Goal: Obtain resource: Download file/media

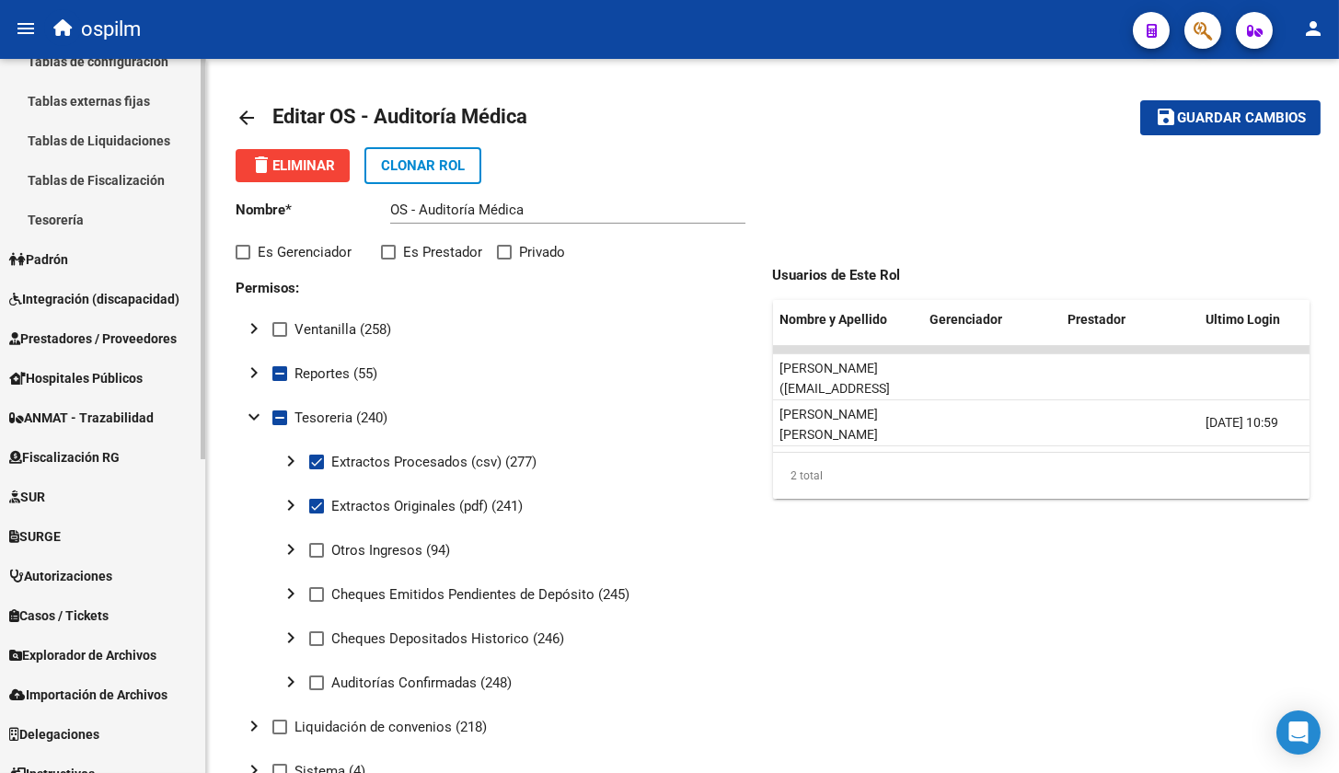
scroll to position [526, 0]
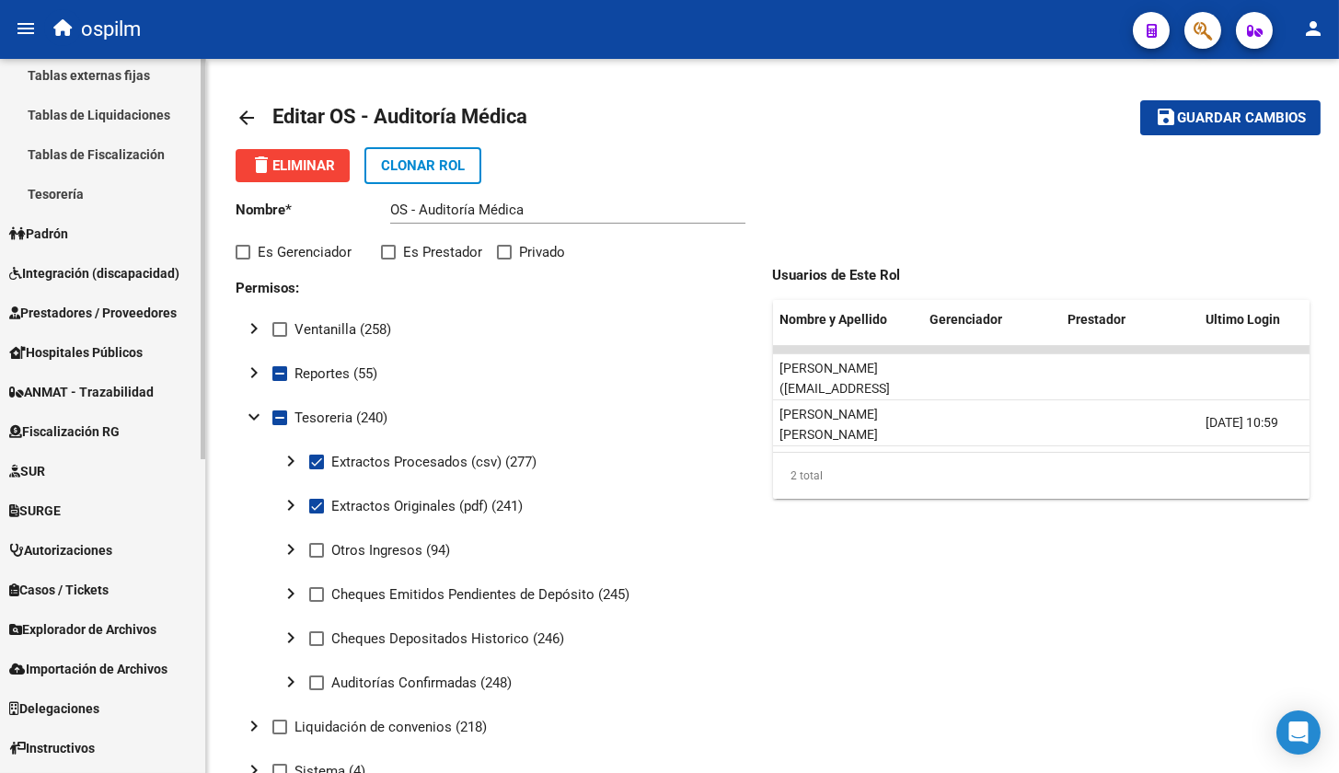
click at [80, 313] on span "Prestadores / Proveedores" at bounding box center [93, 313] width 168 height 20
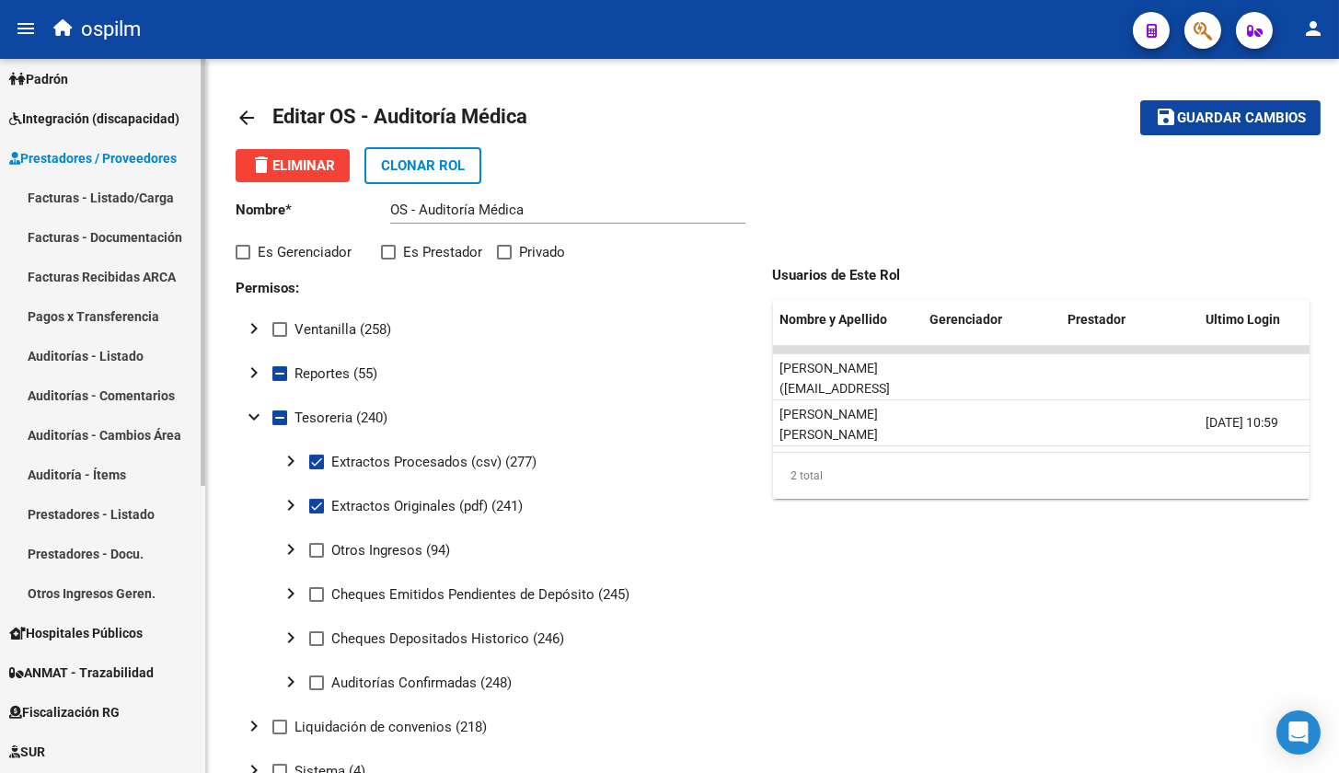
scroll to position [134, 0]
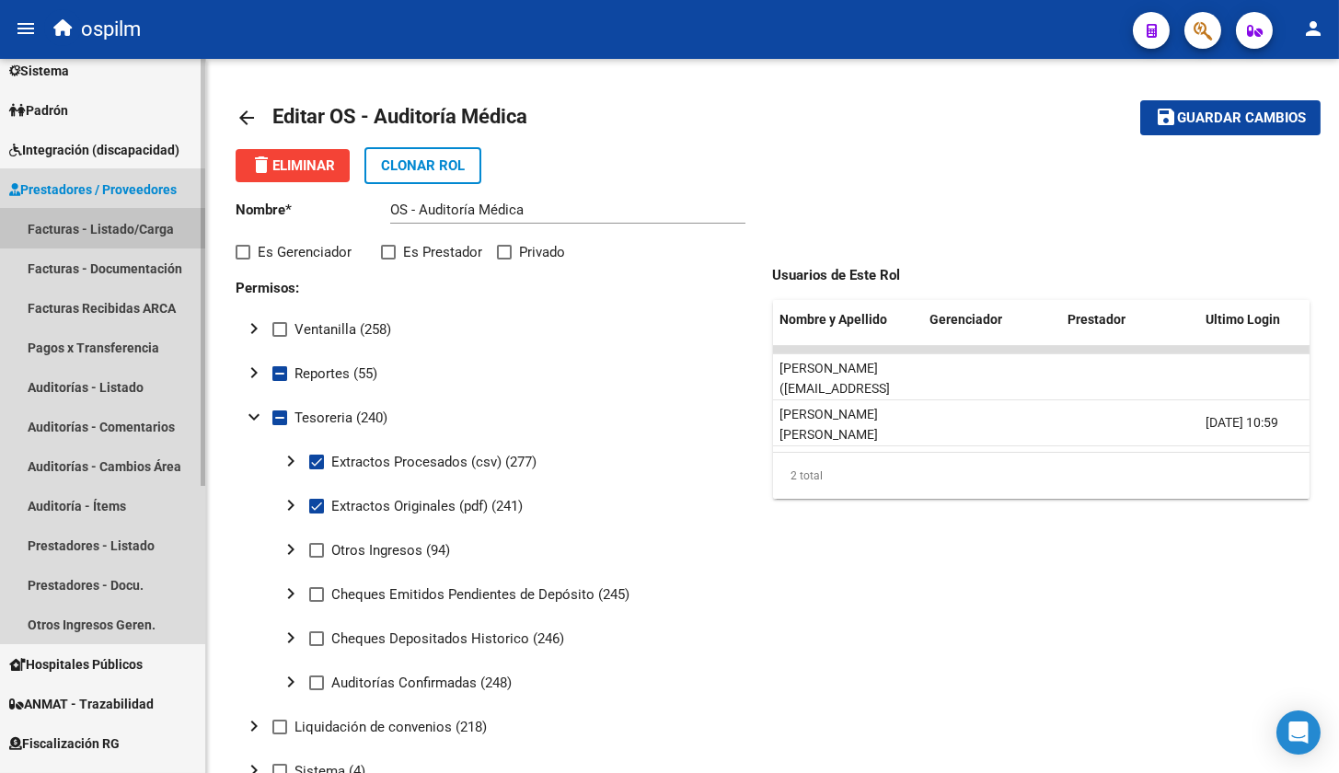
click at [91, 225] on link "Facturas - Listado/Carga" at bounding box center [102, 229] width 205 height 40
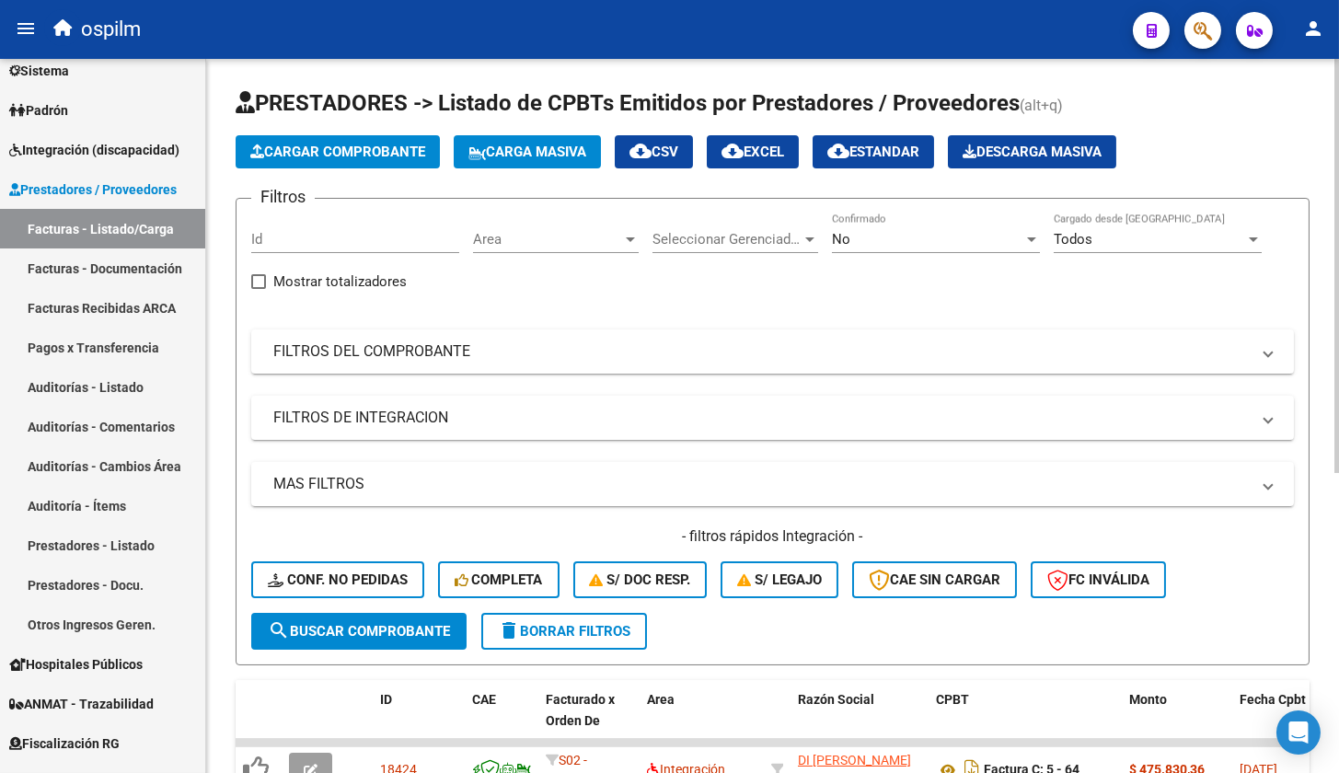
click at [888, 156] on span "cloud_download Estandar" at bounding box center [874, 152] width 92 height 17
click at [616, 85] on div "Video tutorial PRESTADORES -> Listado de CPBTs Emitidos por Prestadores / Prove…" at bounding box center [772, 666] width 1133 height 1214
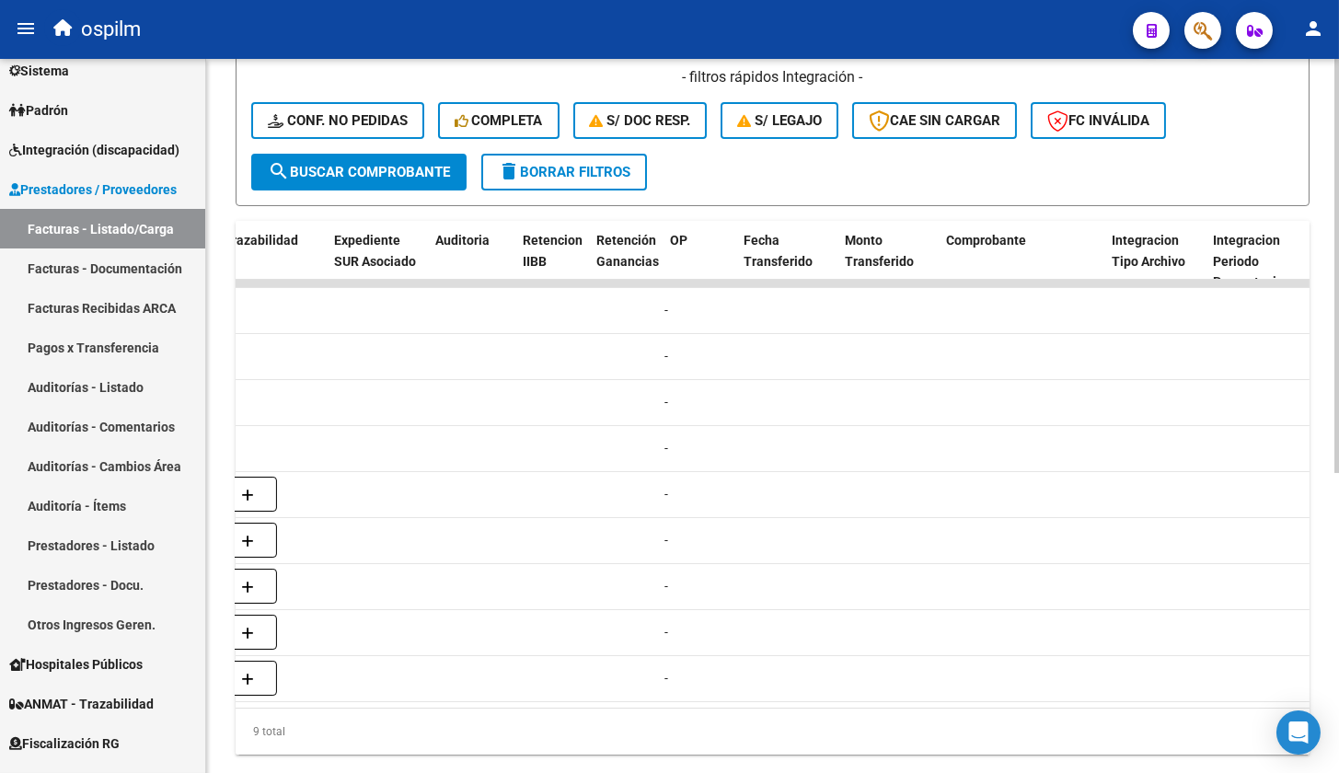
scroll to position [0, 1401]
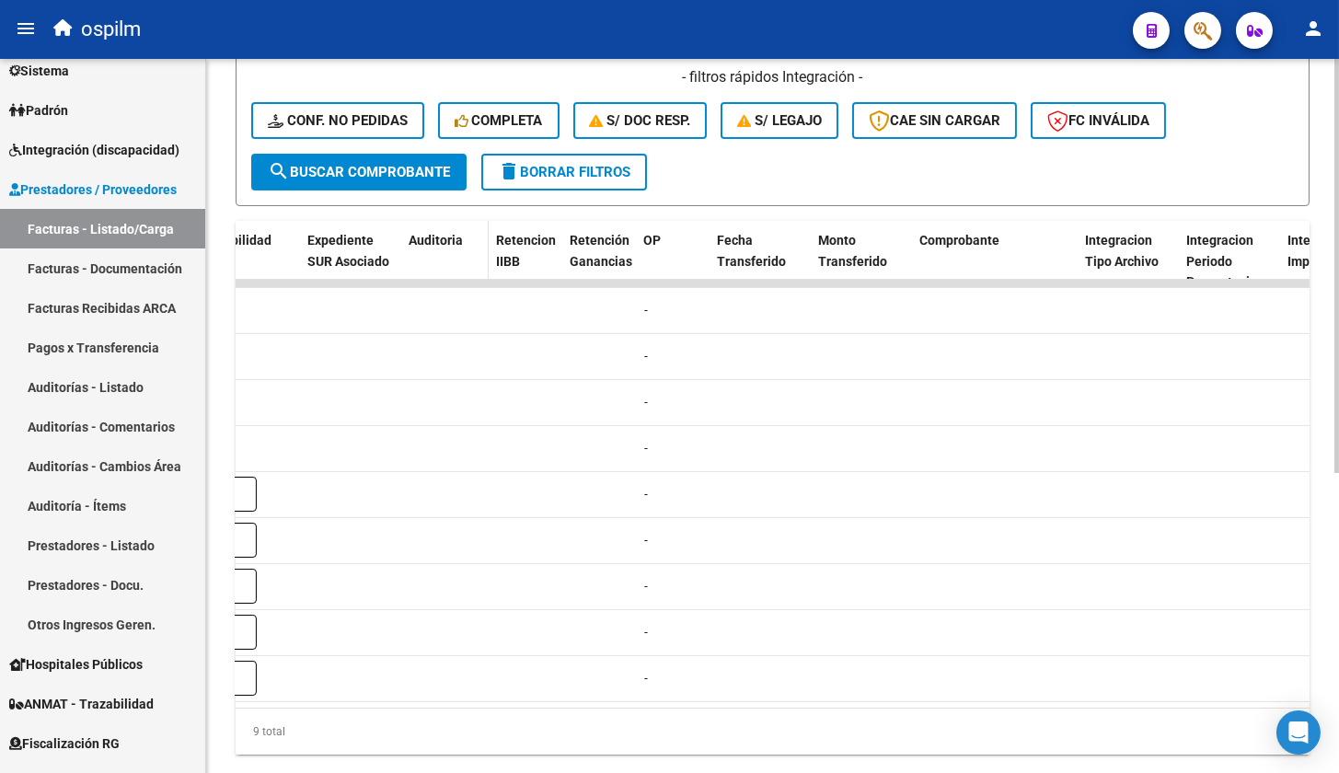
click at [439, 245] on span "Auditoria" at bounding box center [436, 240] width 54 height 15
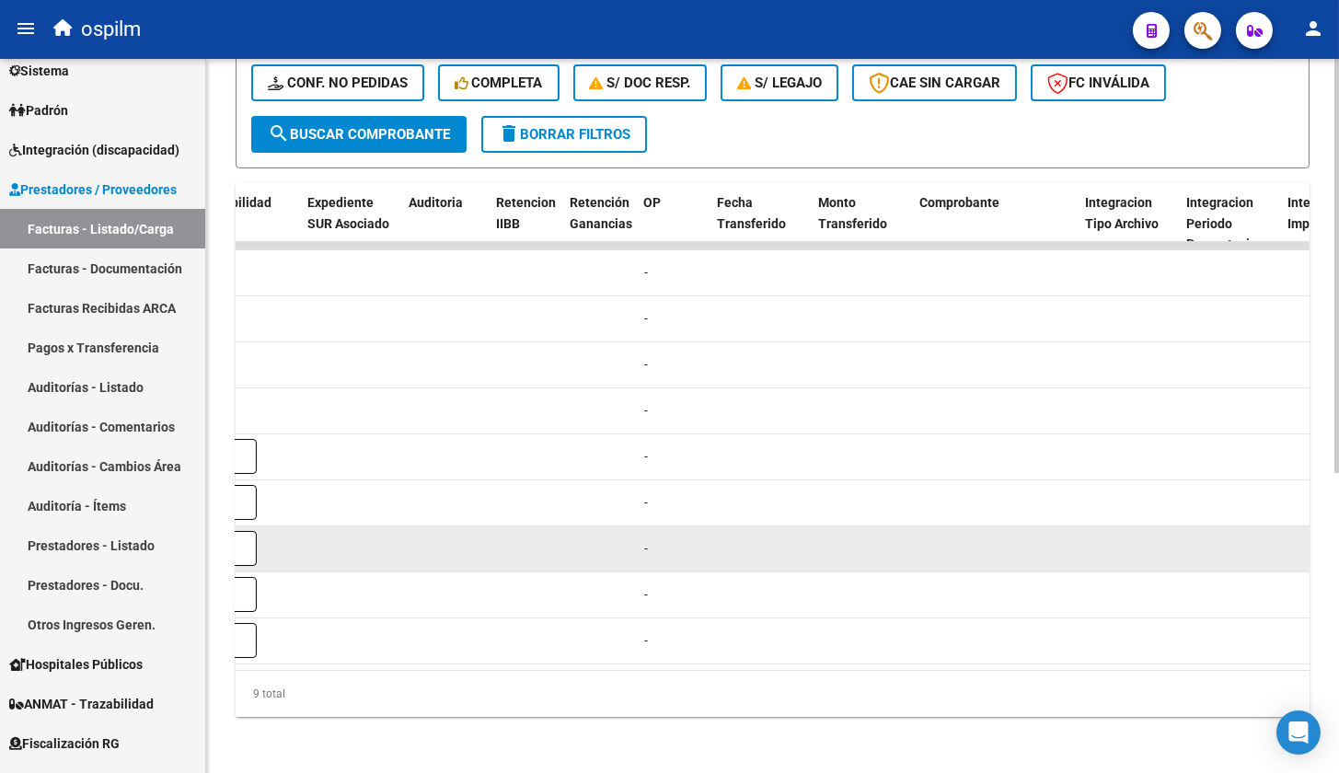
scroll to position [516, 0]
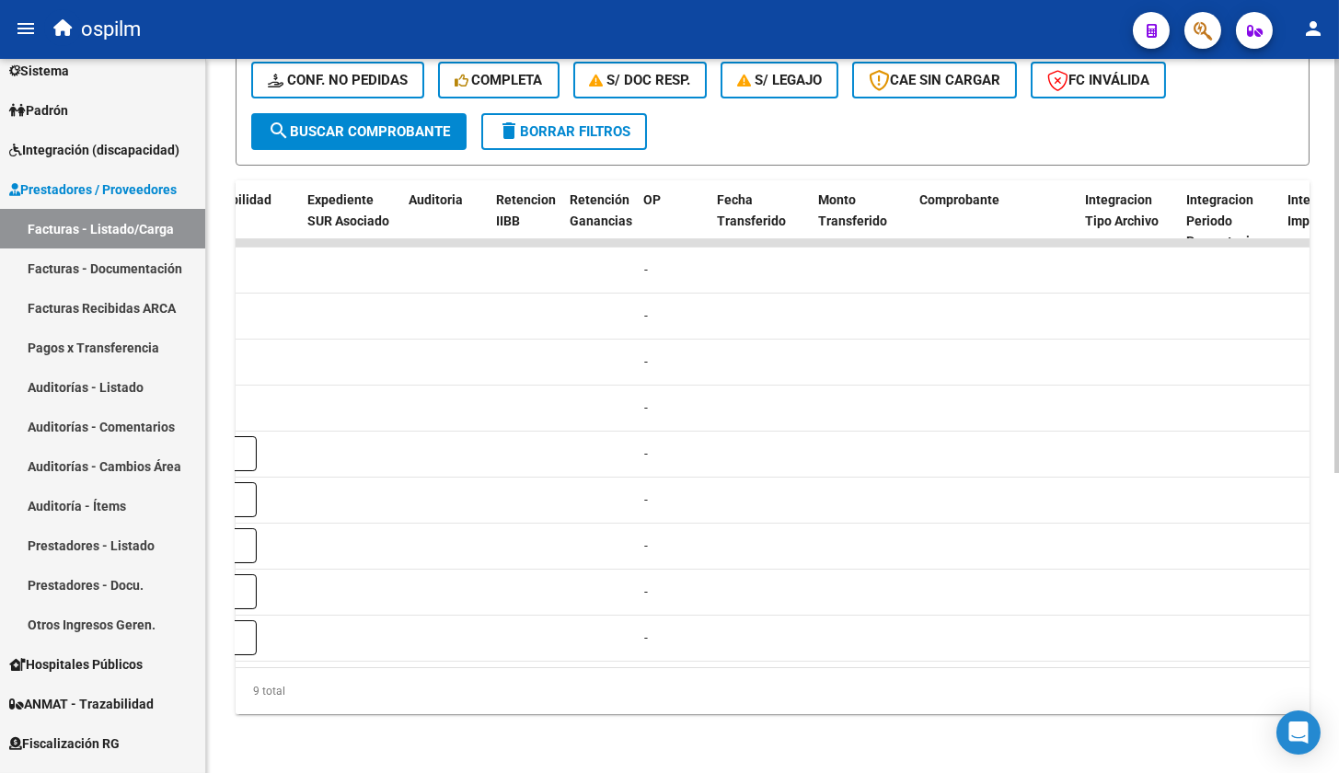
click at [257, 691] on div "9 total" at bounding box center [773, 691] width 1074 height 46
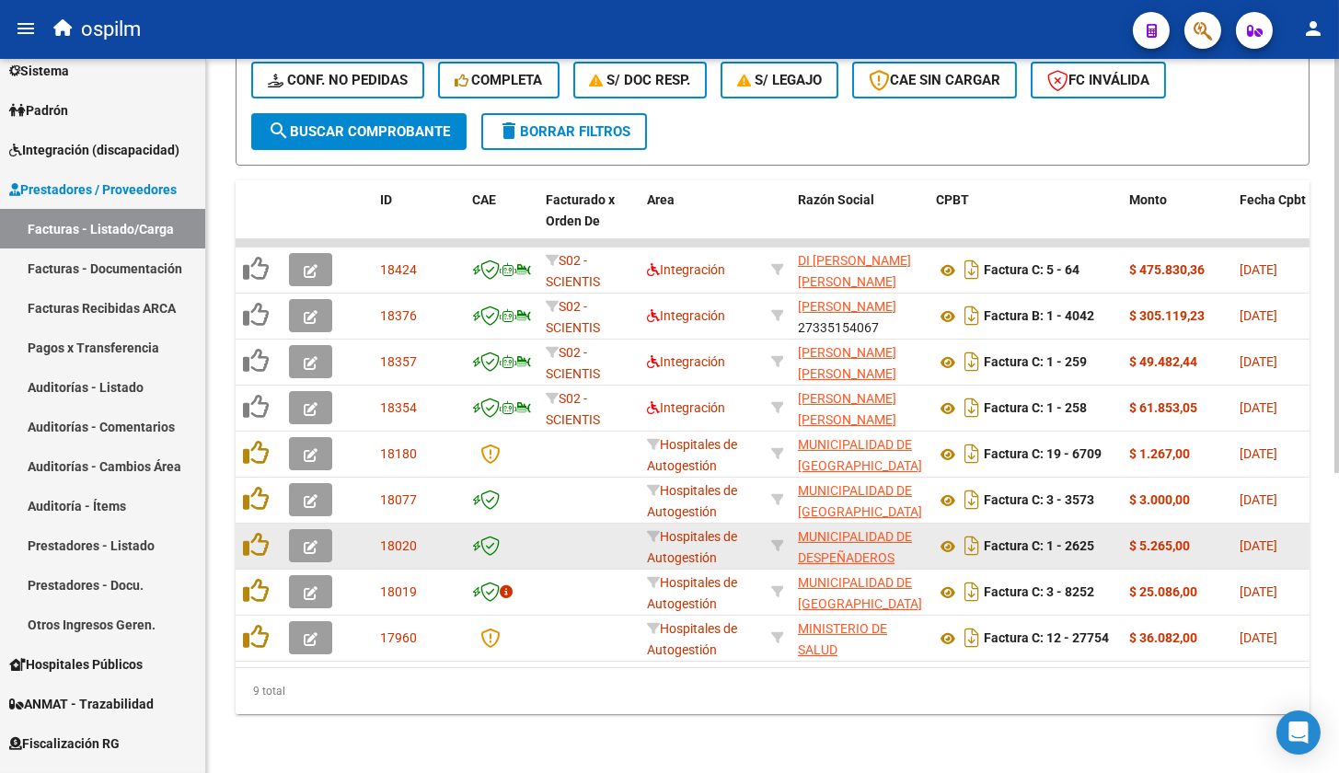
scroll to position [0, 0]
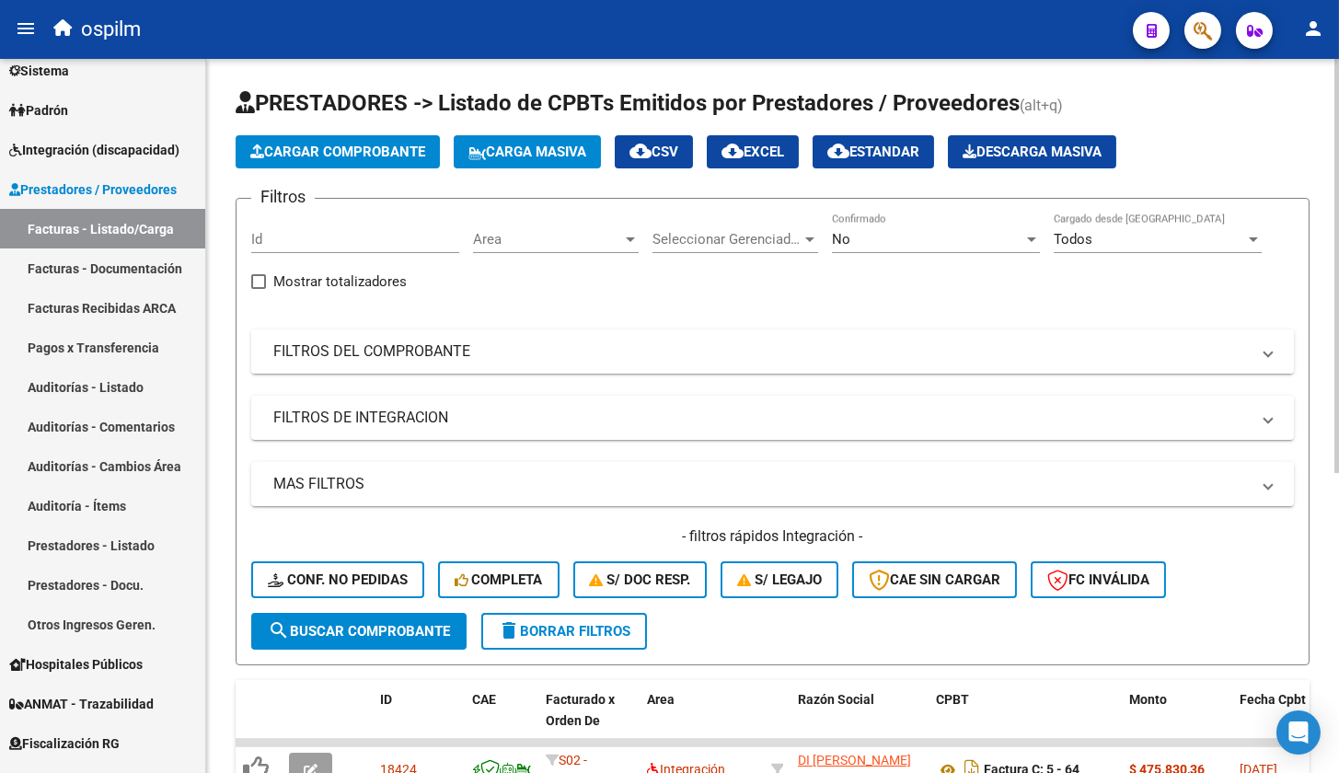
click at [411, 356] on mat-panel-title "FILTROS DEL COMPROBANTE" at bounding box center [761, 352] width 977 height 20
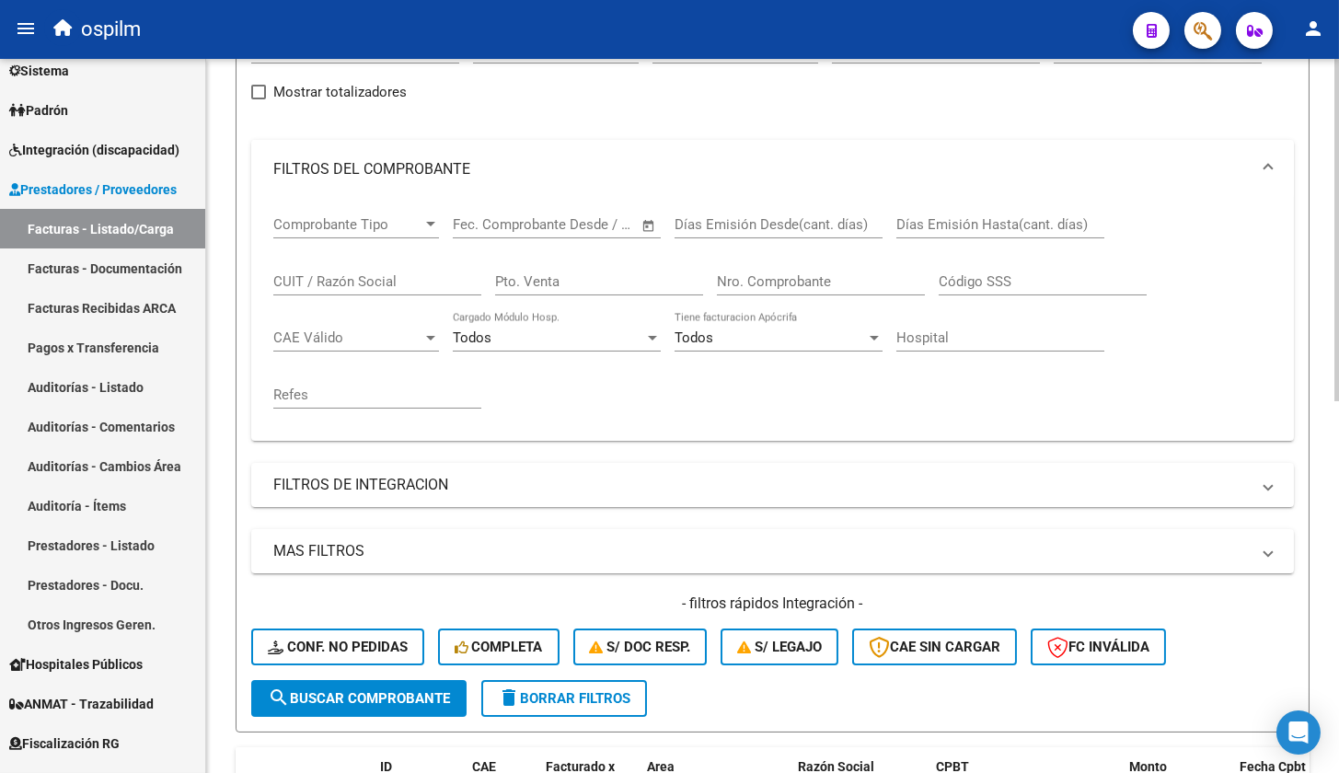
scroll to position [229, 0]
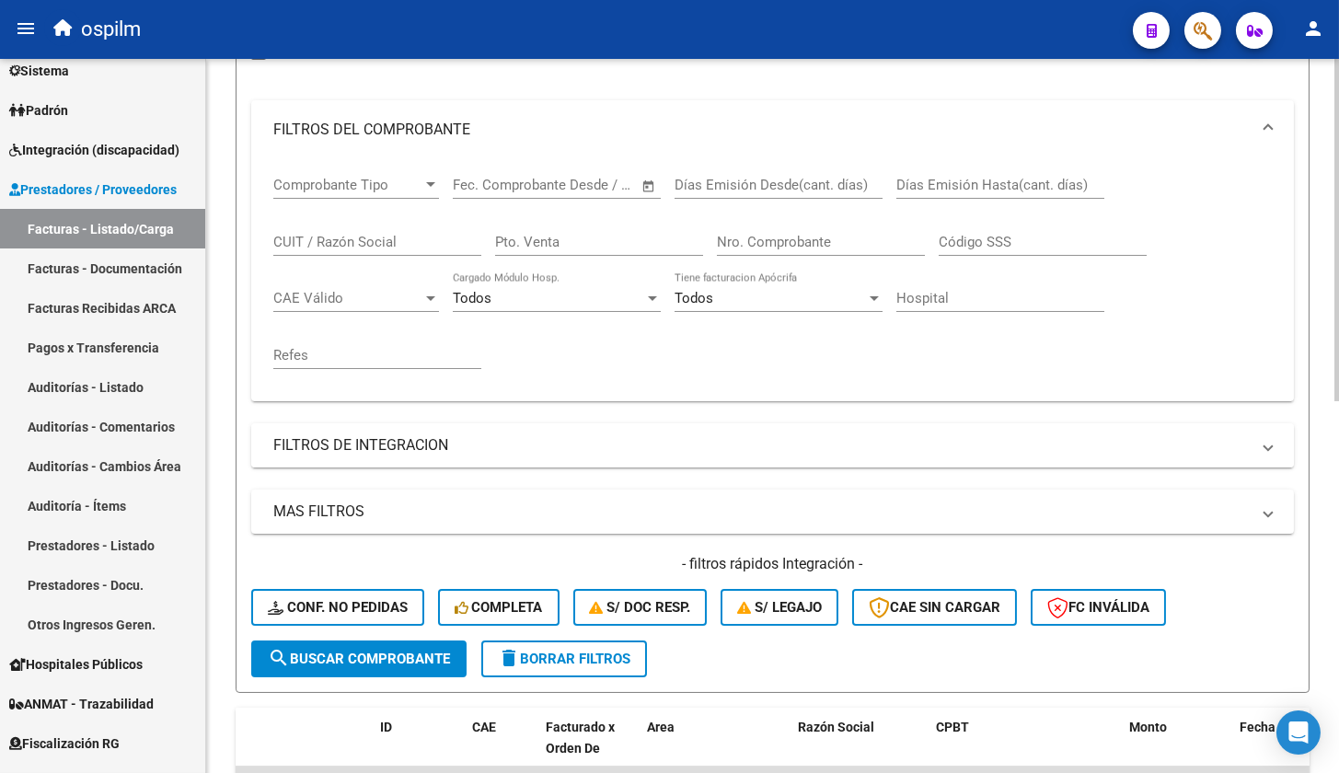
click at [481, 461] on mat-expansion-panel-header "FILTROS DE INTEGRACION" at bounding box center [772, 445] width 1043 height 44
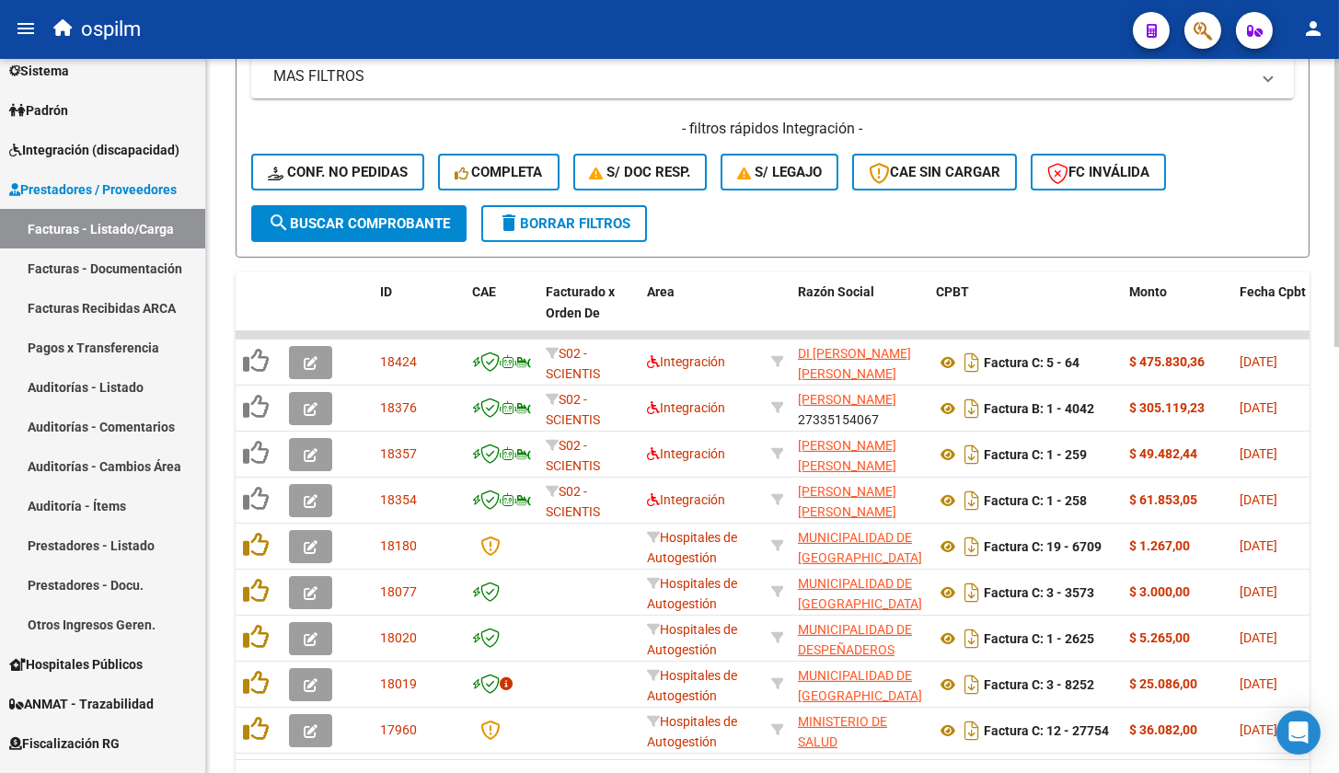
scroll to position [1036, 0]
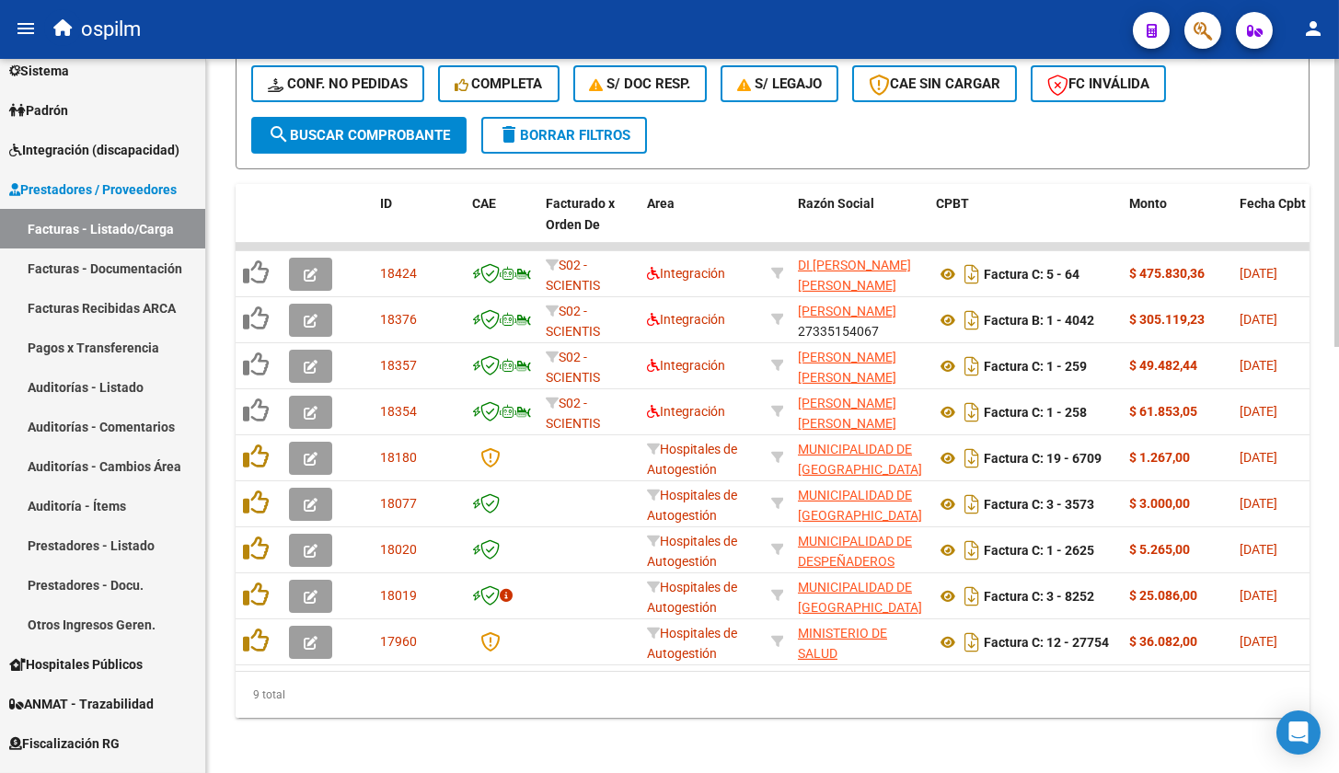
click at [314, 127] on span "search Buscar Comprobante" at bounding box center [359, 135] width 182 height 17
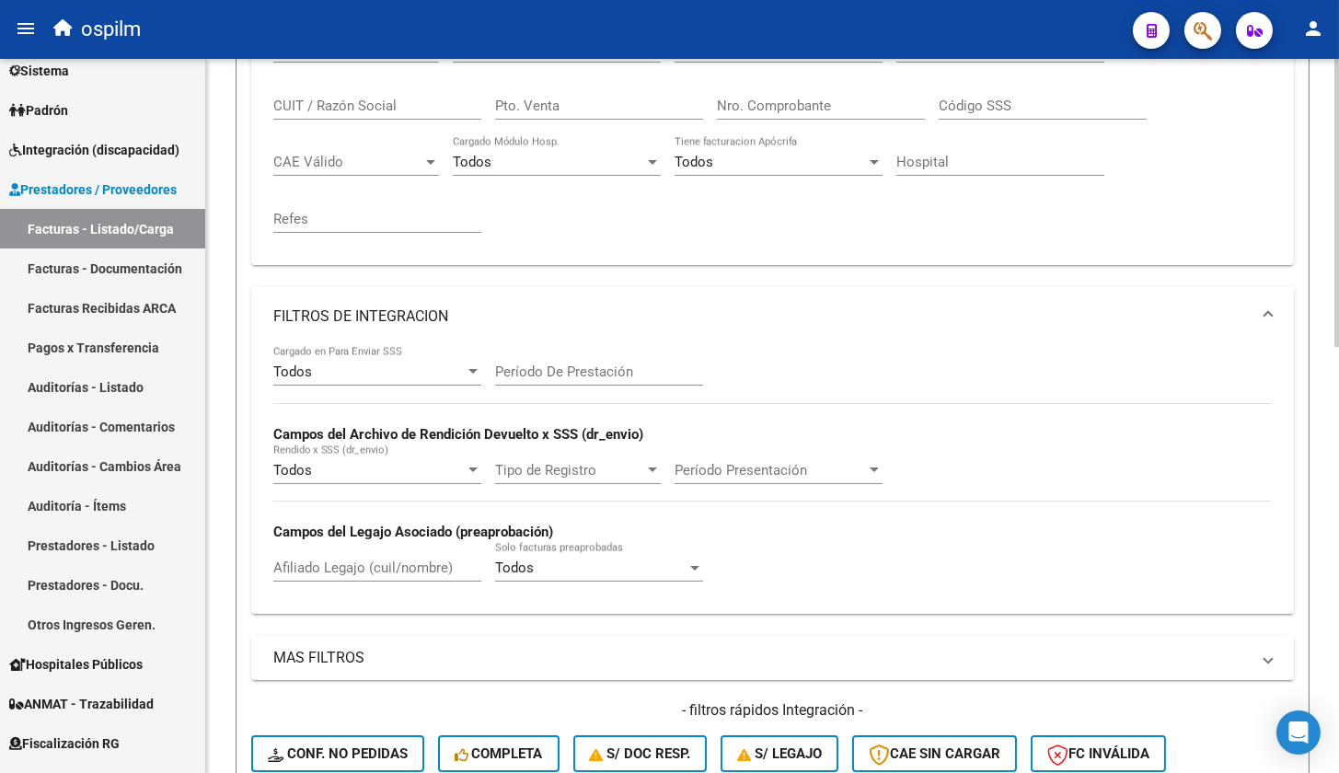
scroll to position [0, 0]
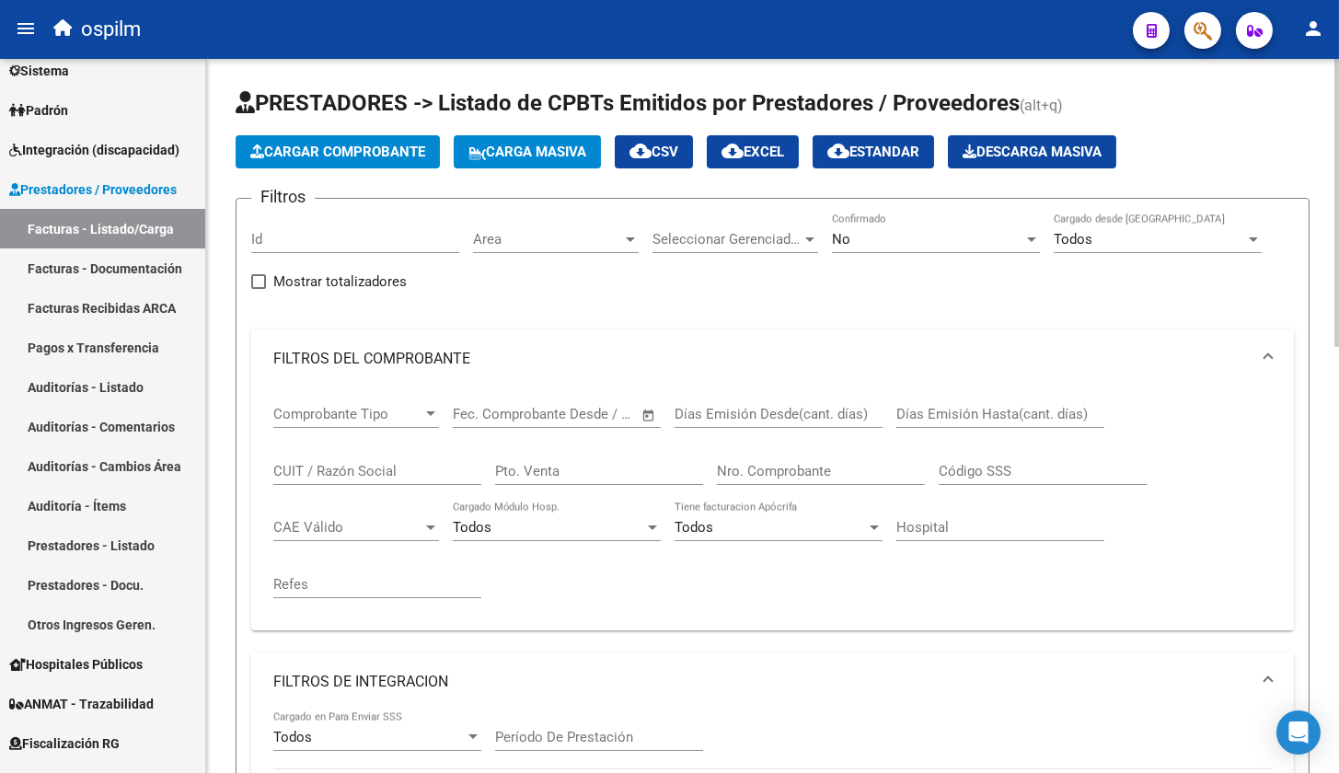
click at [447, 291] on div "Filtros Id Area Area Seleccionar Gerenciador Seleccionar Gerenciador No Confirm…" at bounding box center [772, 683] width 1043 height 939
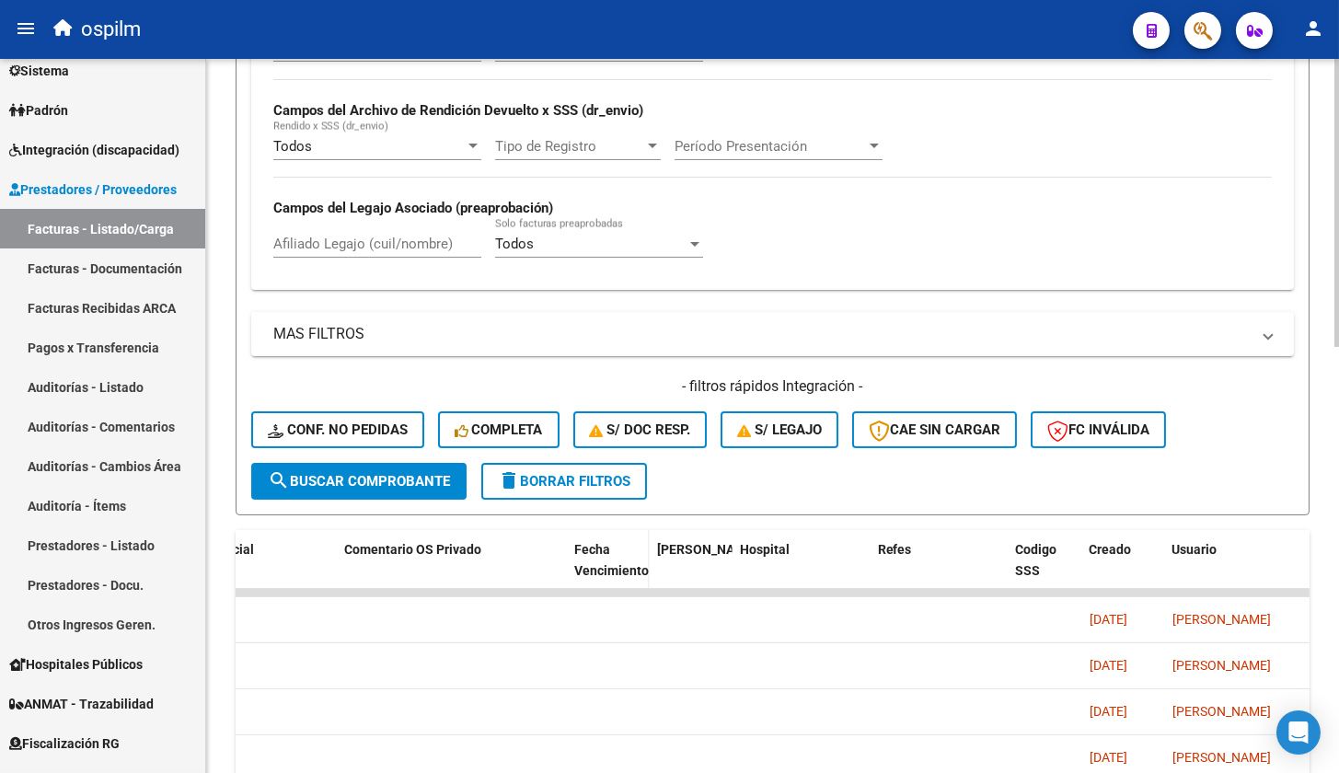
scroll to position [1056, 0]
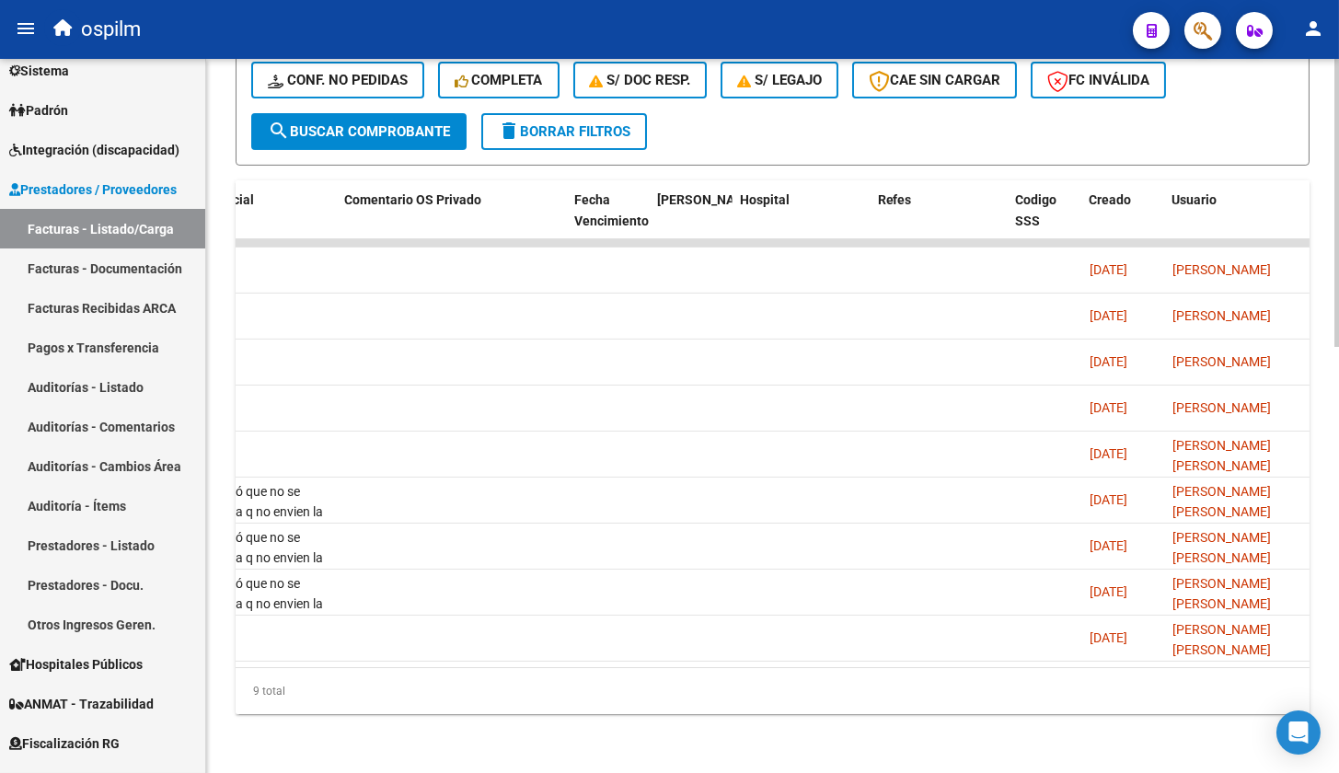
click at [276, 673] on div "9 total" at bounding box center [773, 691] width 1074 height 46
click at [276, 671] on div "9 total" at bounding box center [773, 691] width 1074 height 46
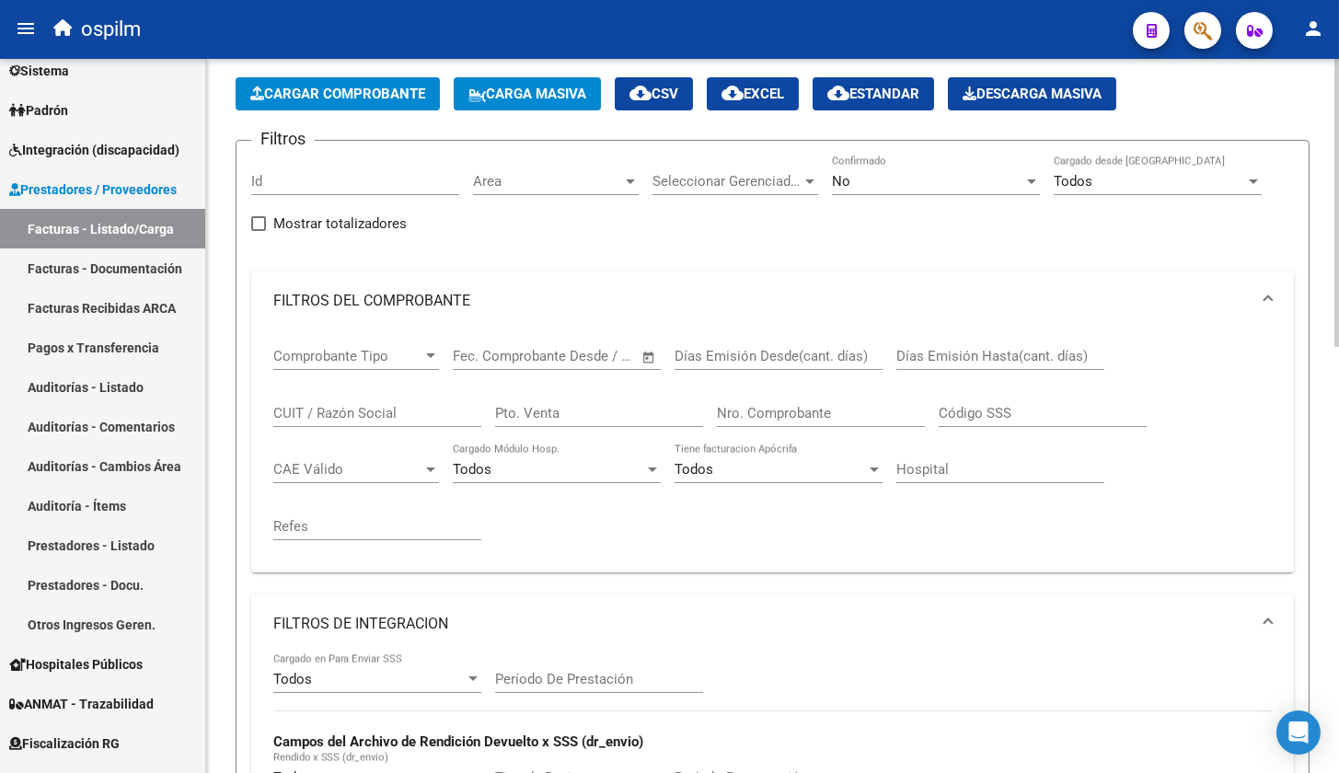
scroll to position [0, 0]
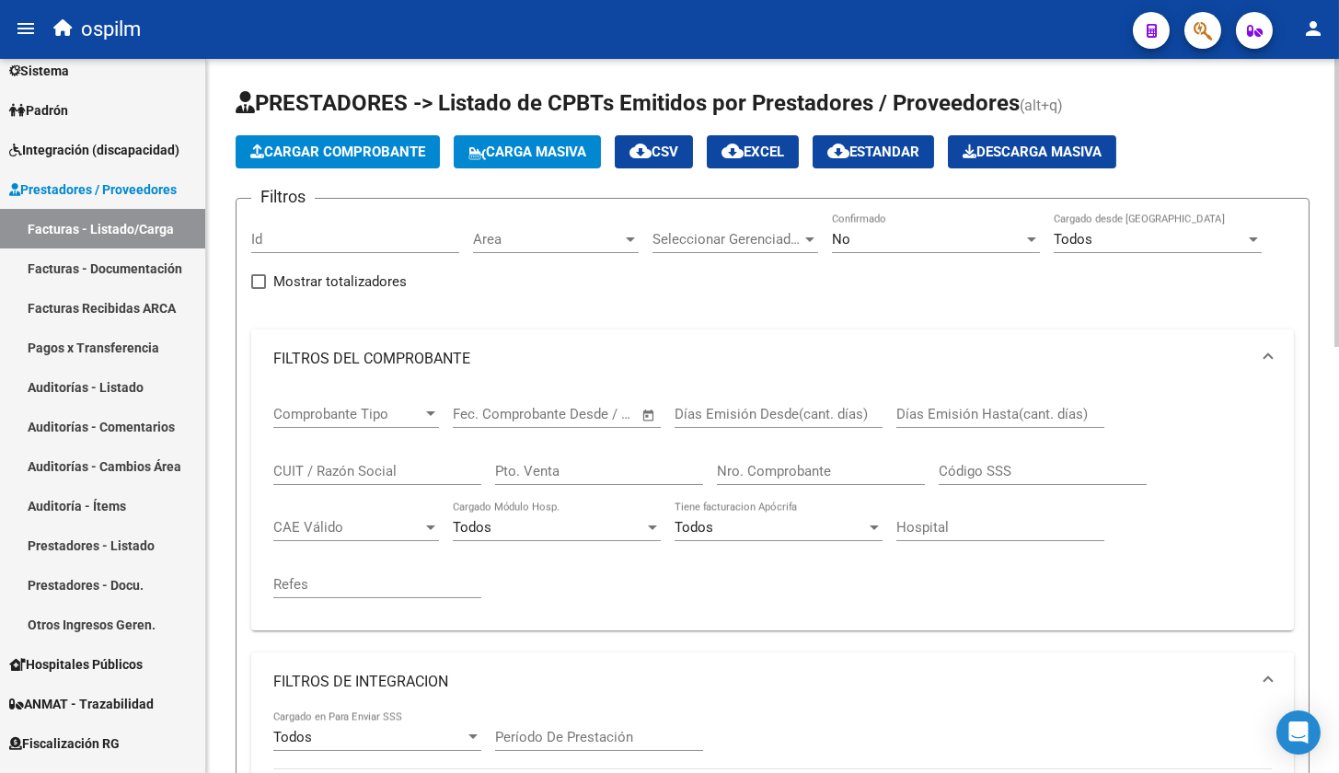
click at [860, 241] on div "No" at bounding box center [927, 239] width 191 height 17
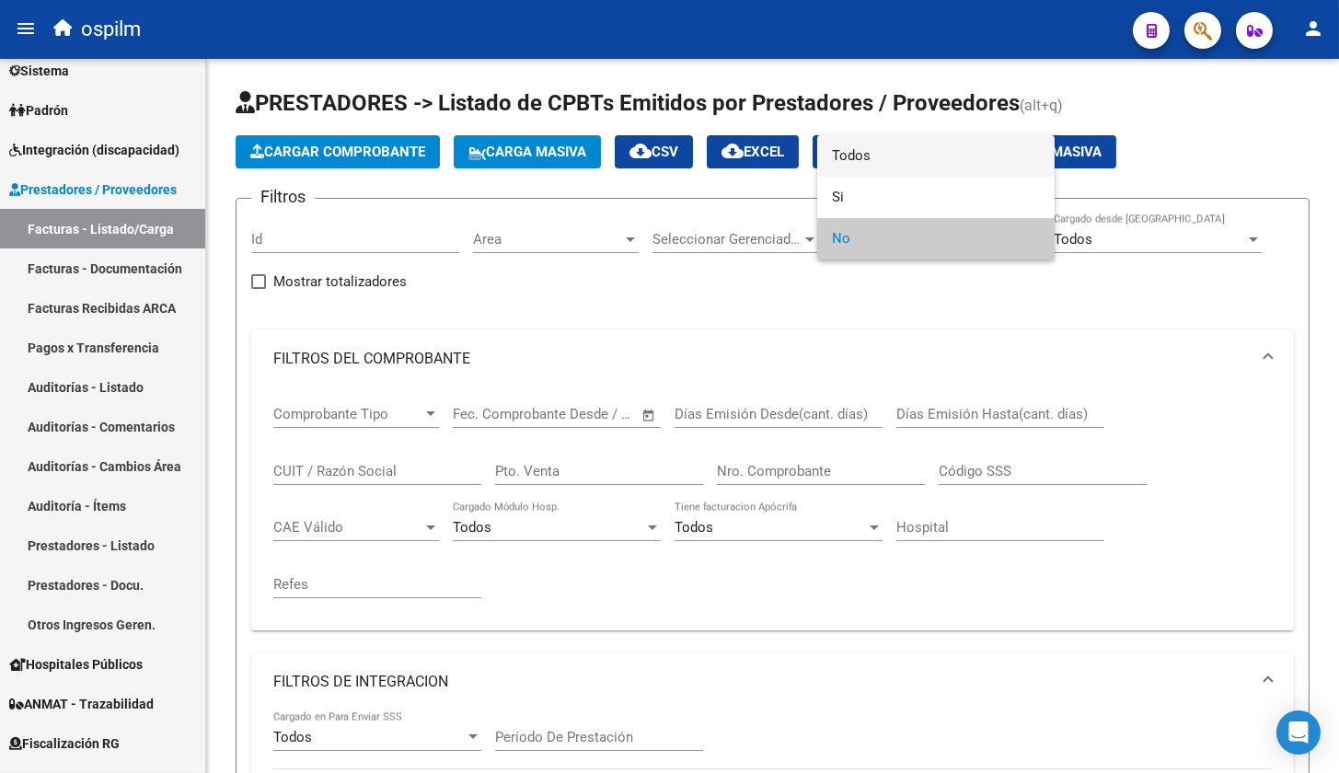
click at [845, 148] on span "Todos" at bounding box center [936, 155] width 208 height 41
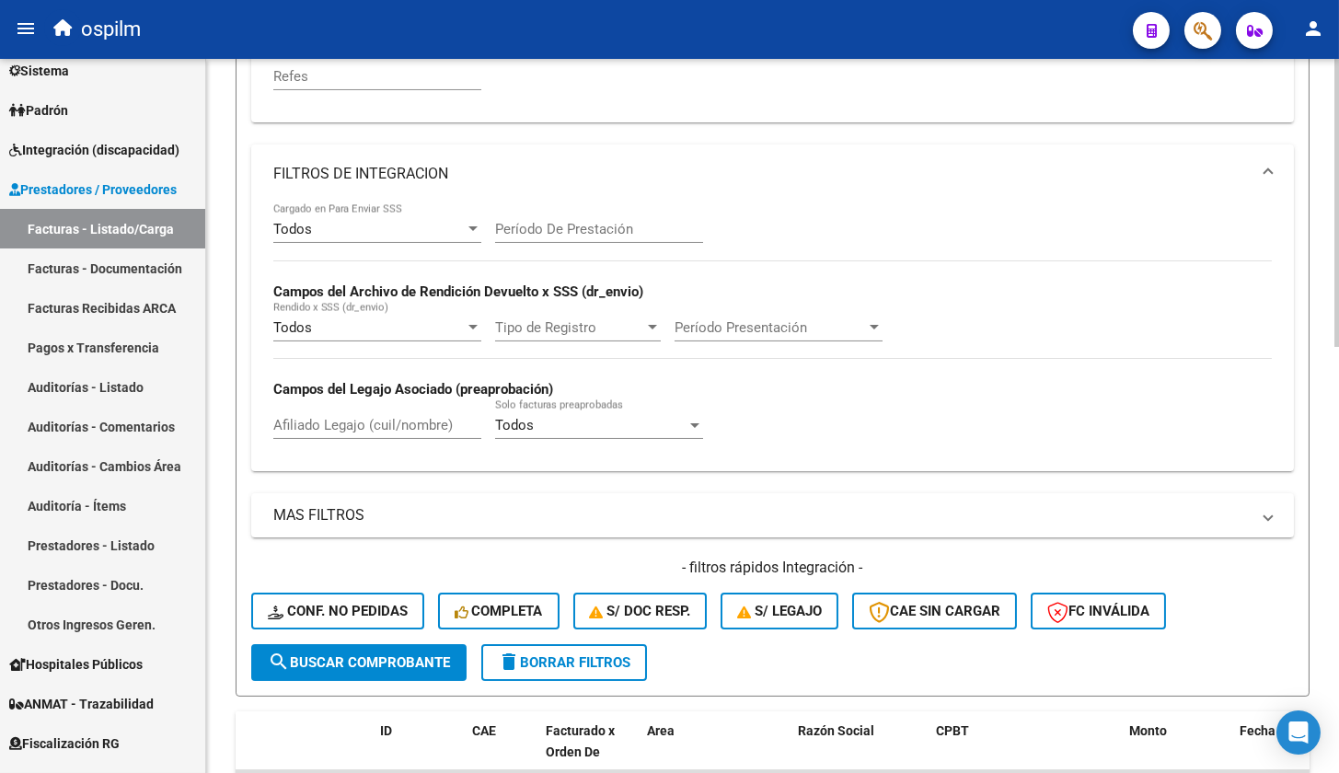
scroll to position [575, 0]
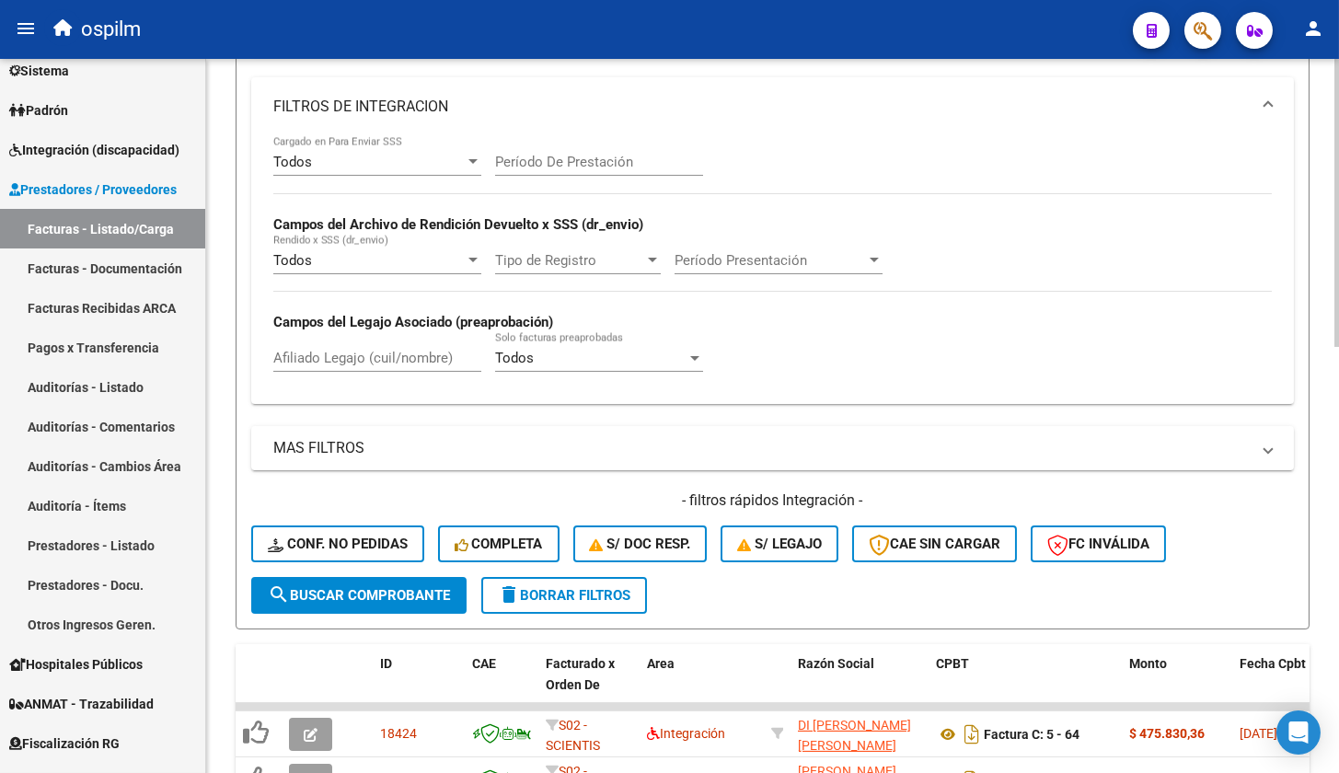
click at [380, 595] on span "search Buscar Comprobante" at bounding box center [359, 595] width 182 height 17
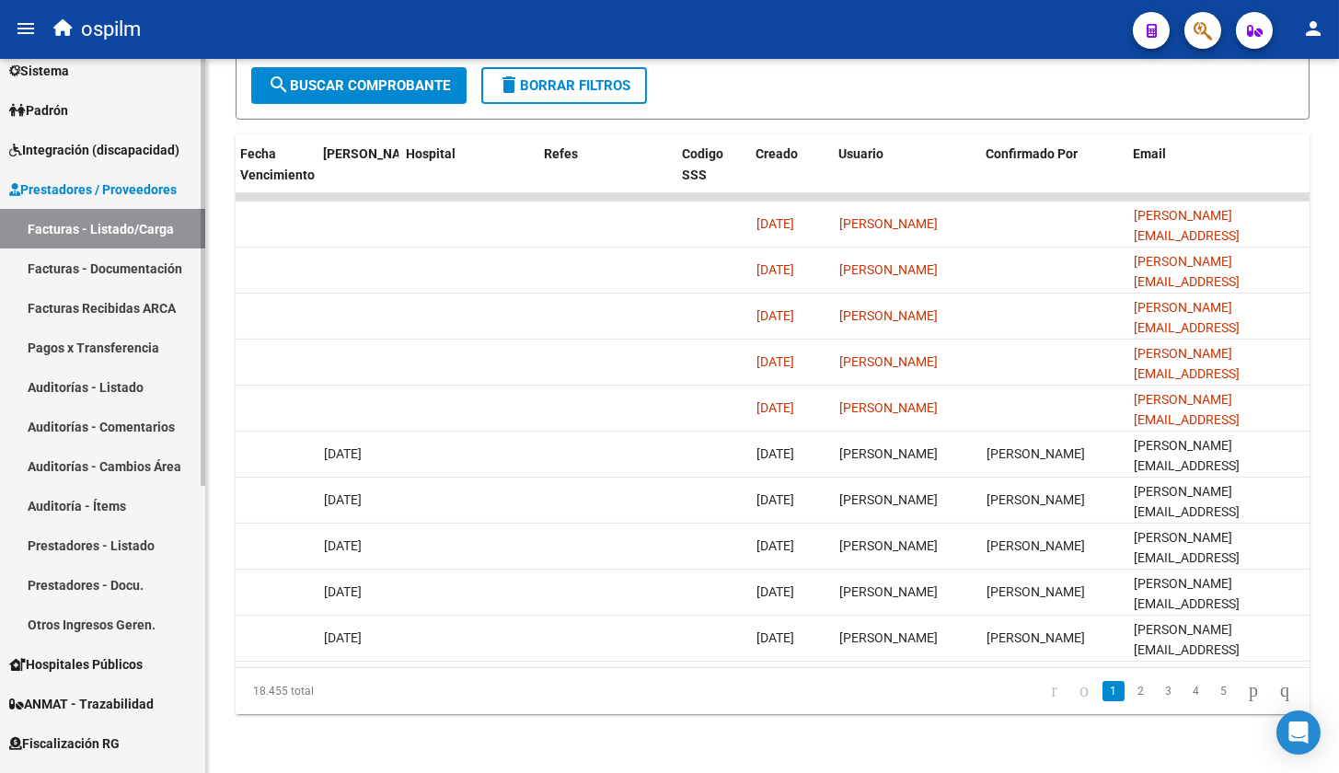
scroll to position [0, 0]
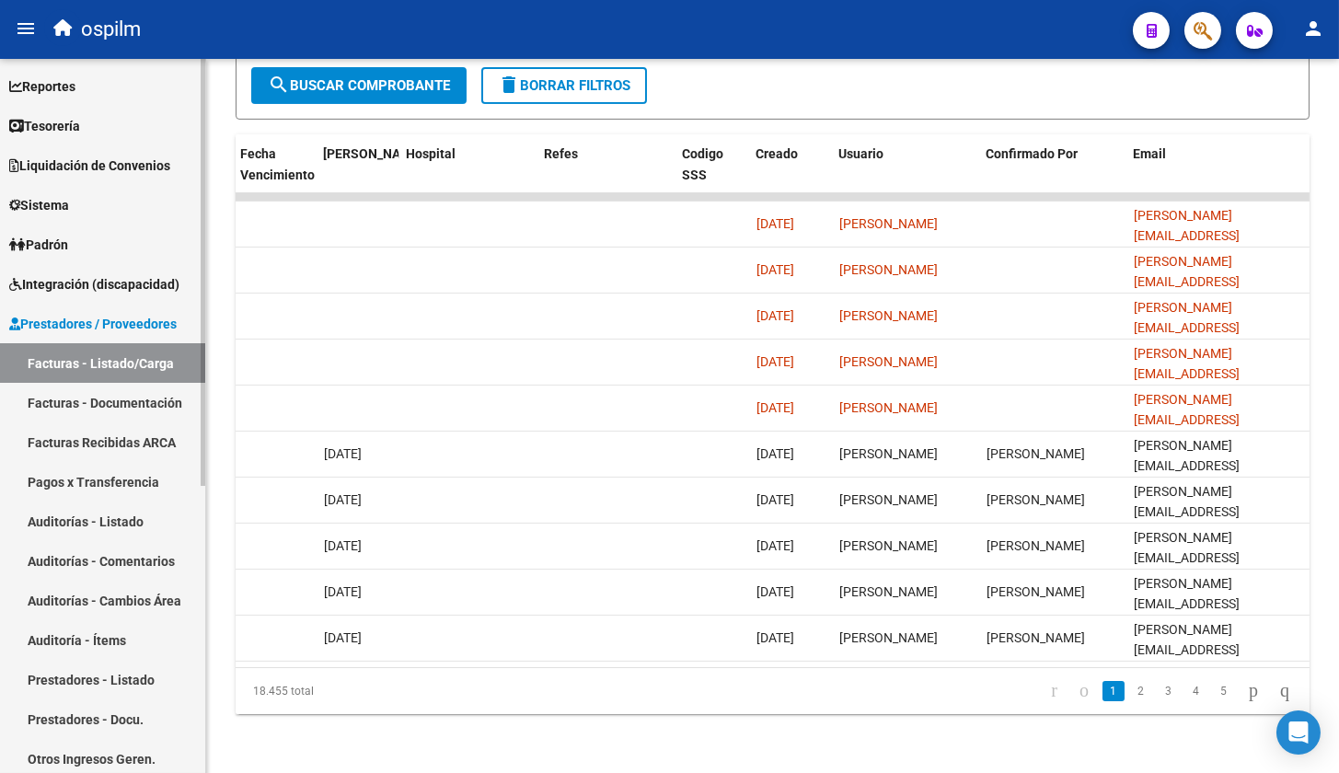
click at [97, 128] on link "Tesorería" at bounding box center [102, 126] width 205 height 40
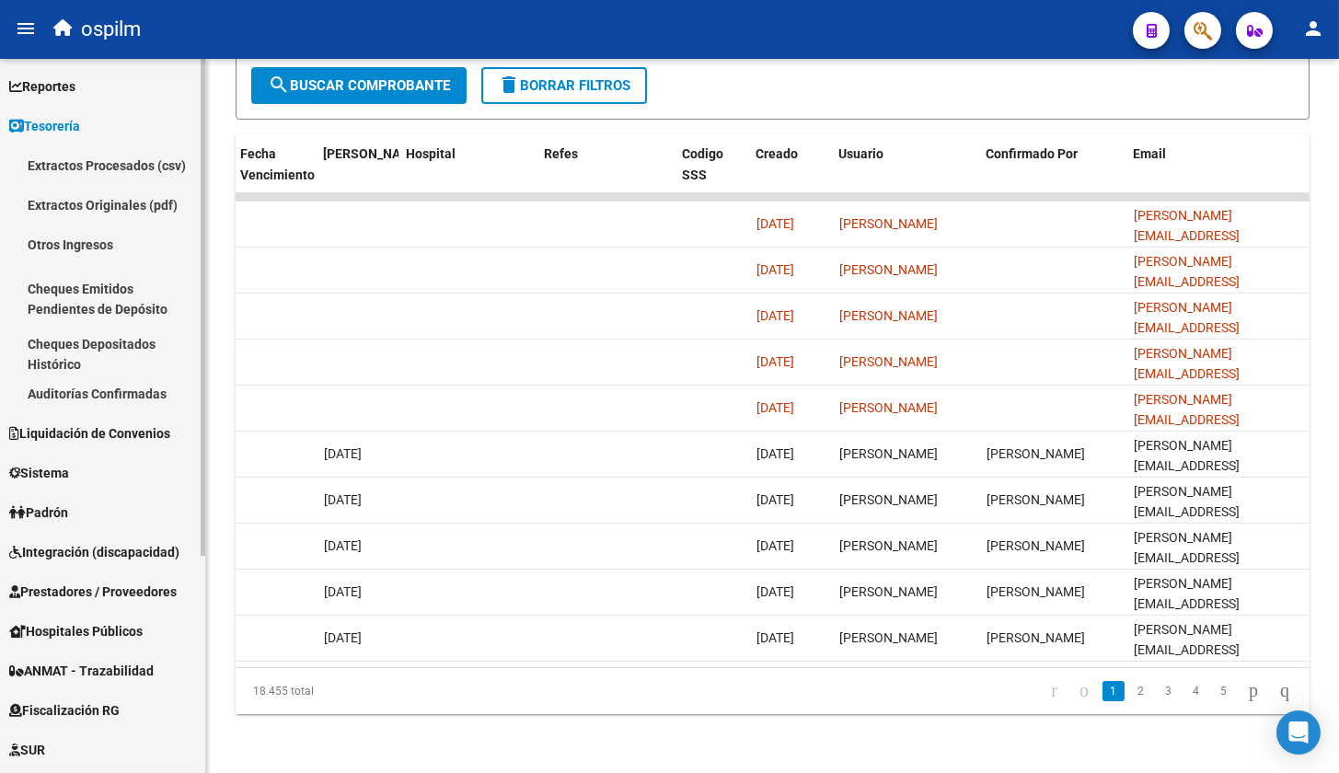
click at [119, 385] on link "Auditorías Confirmadas" at bounding box center [102, 394] width 205 height 40
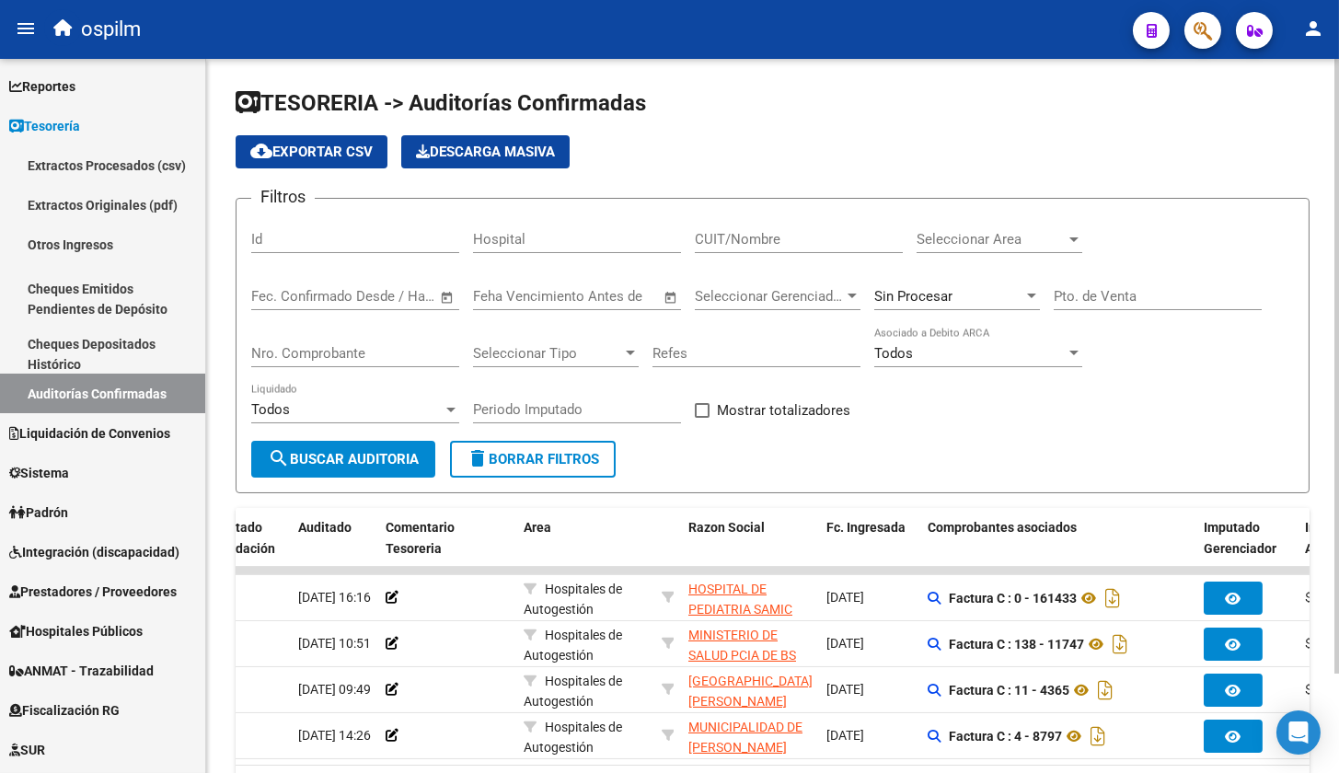
click at [969, 290] on div "Sin Procesar" at bounding box center [949, 296] width 149 height 17
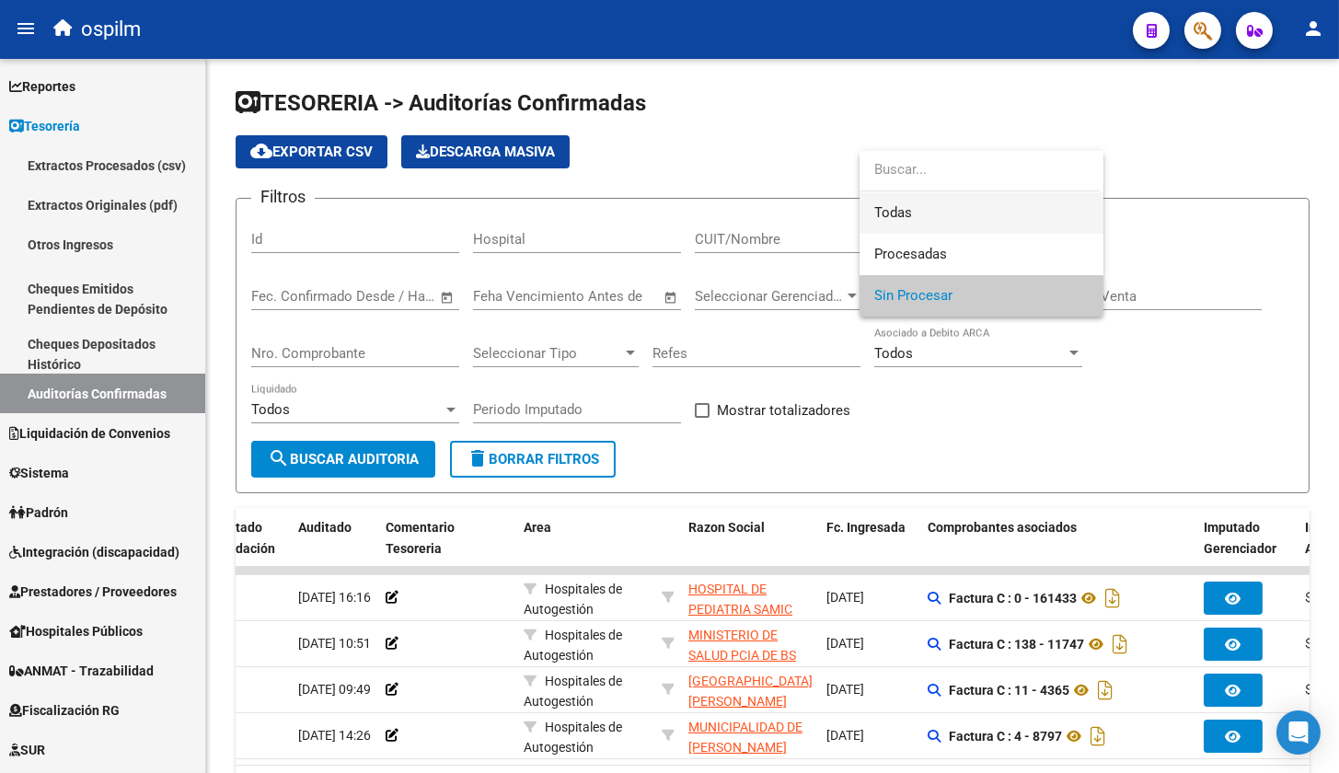
click at [945, 207] on span "Todas" at bounding box center [982, 212] width 214 height 41
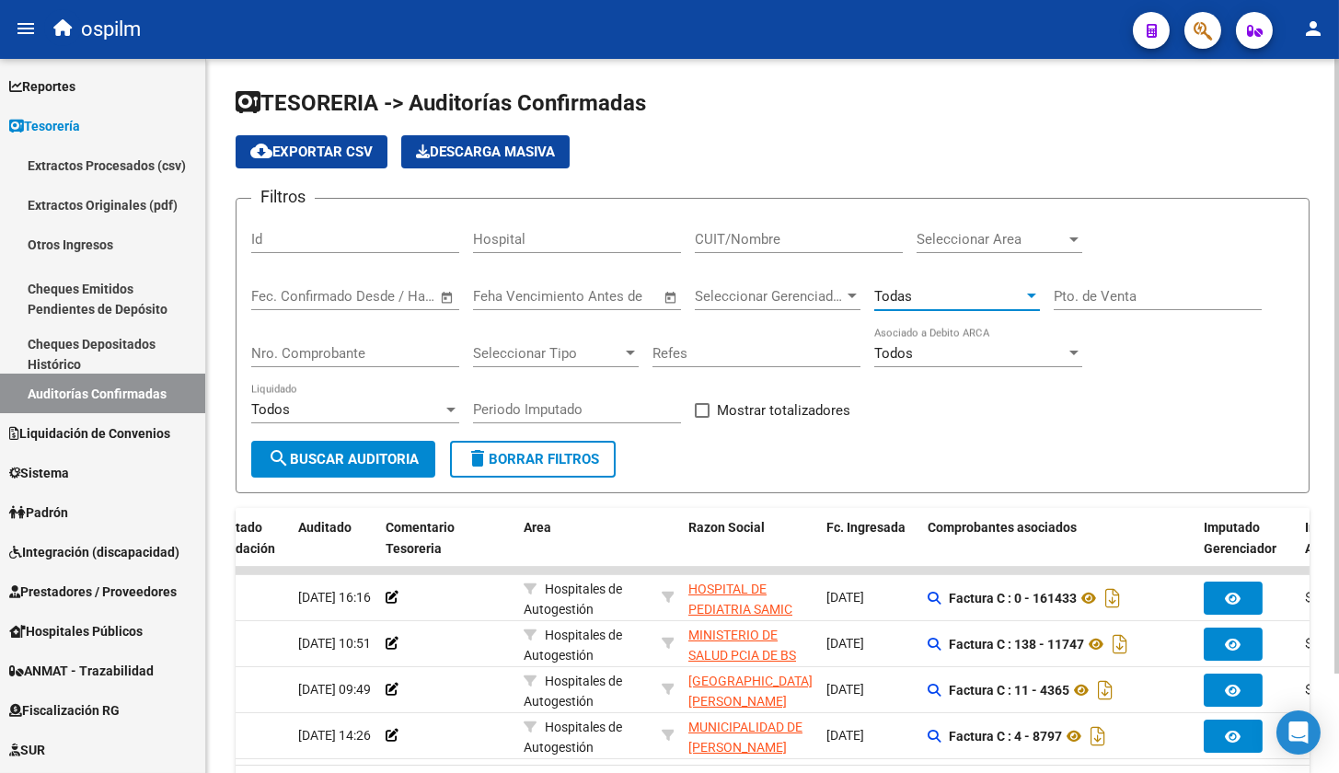
scroll to position [114, 0]
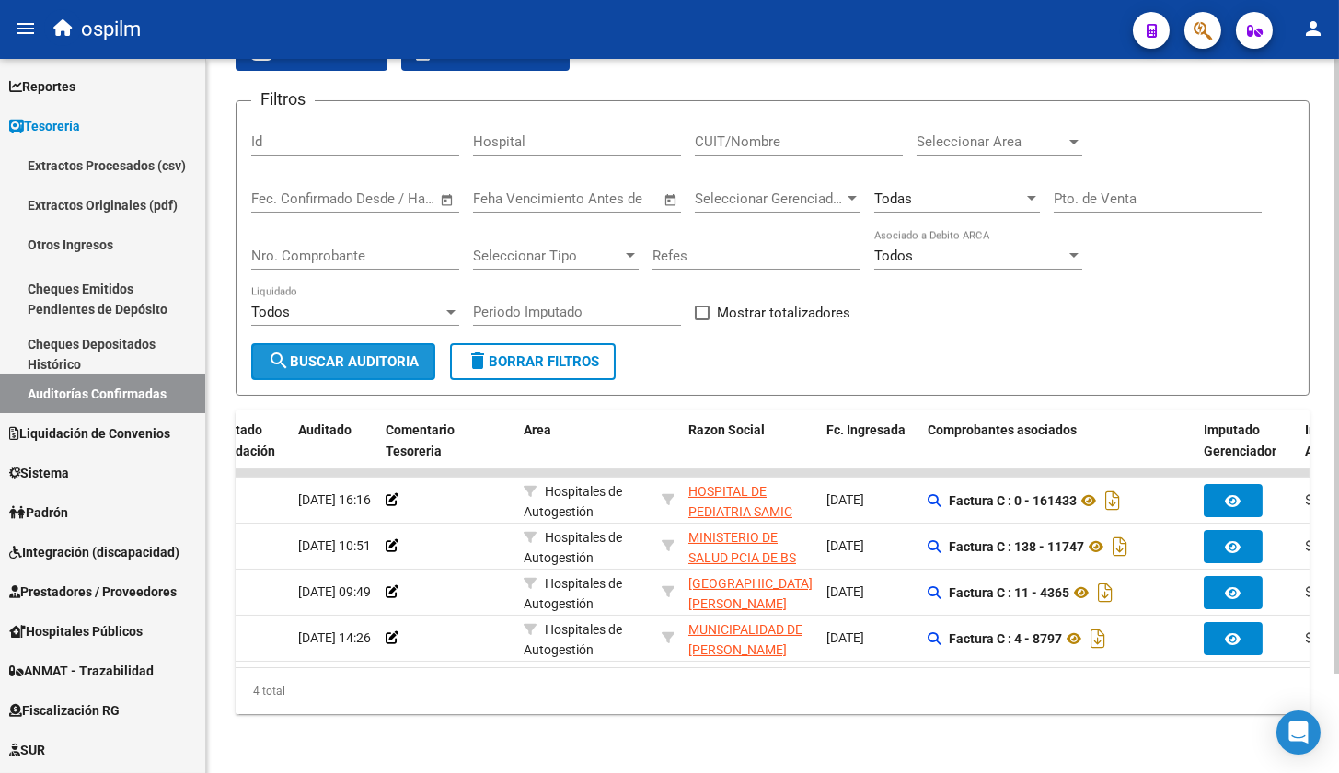
click at [384, 354] on span "search Buscar Auditoria" at bounding box center [343, 362] width 151 height 17
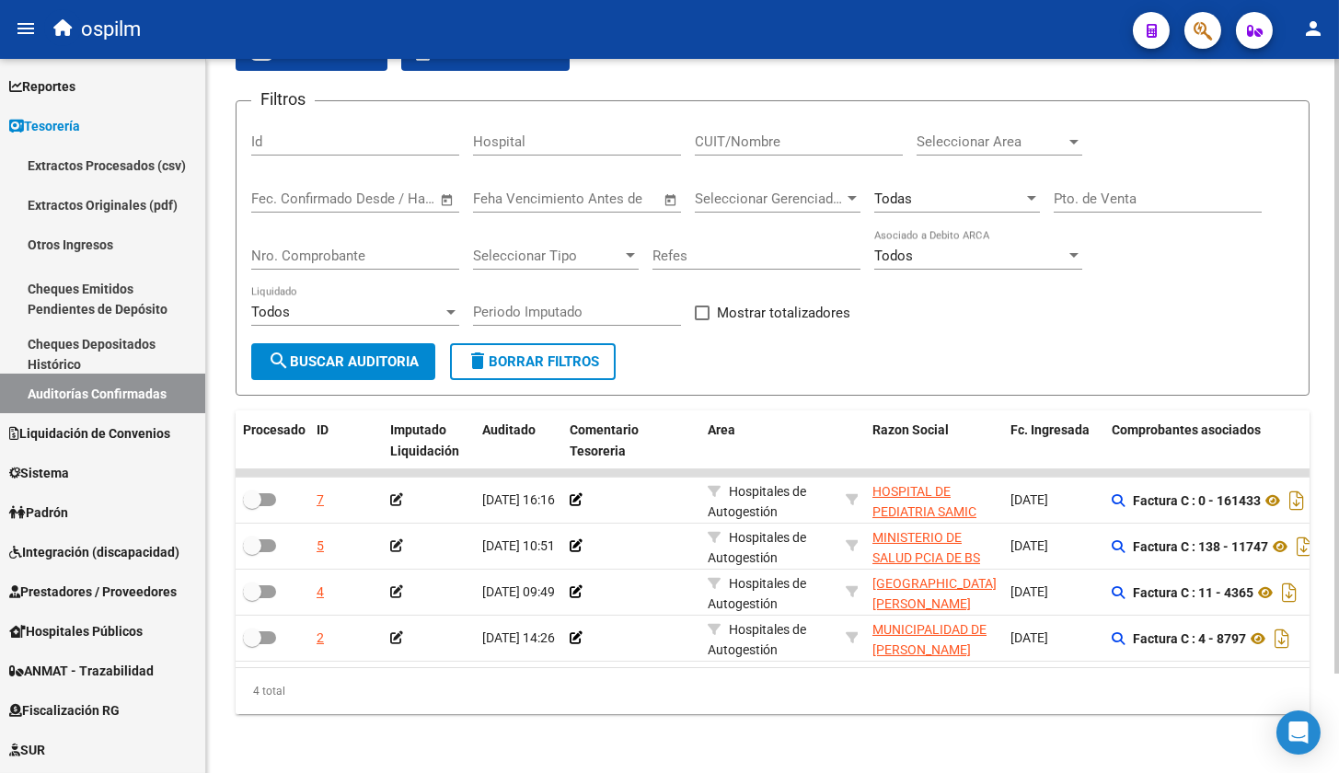
scroll to position [0, 0]
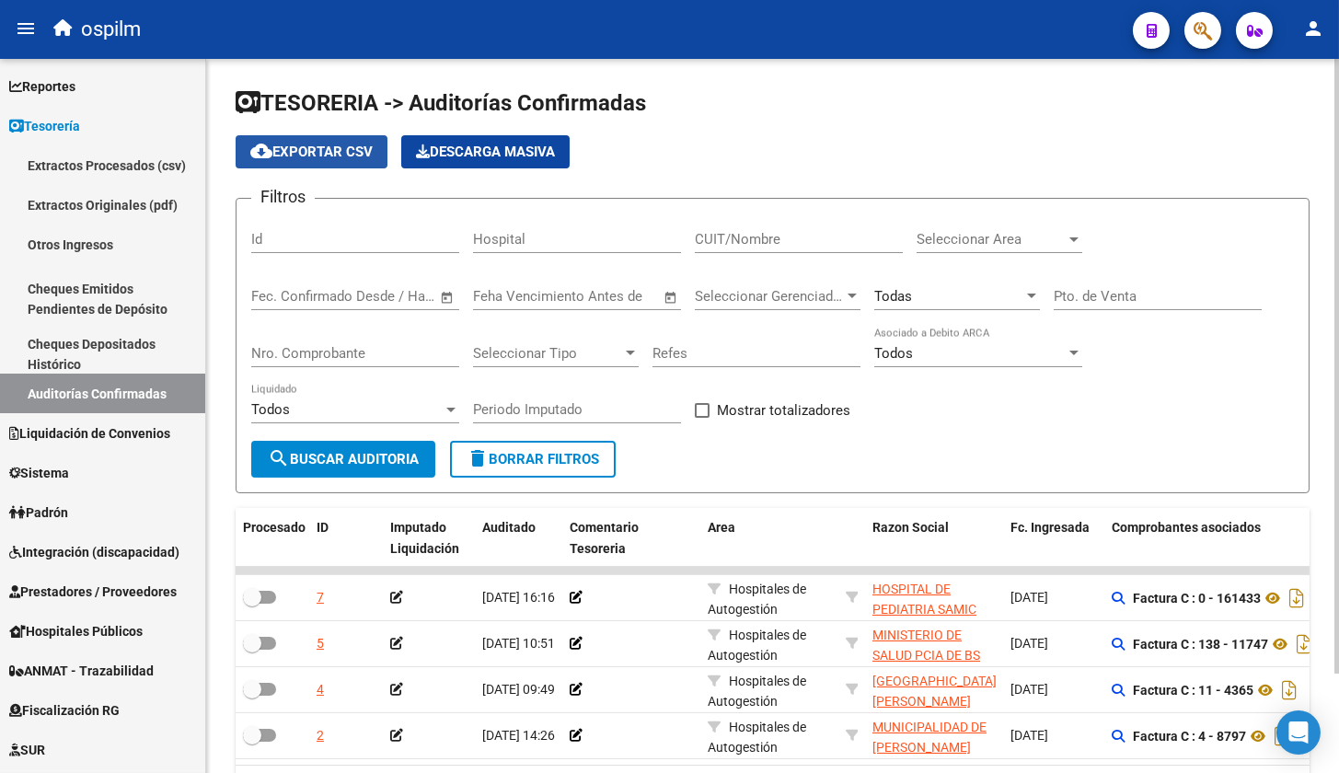
click at [319, 157] on span "cloud_download Exportar CSV" at bounding box center [311, 152] width 122 height 17
click at [302, 148] on span "cloud_download Exportar CSV" at bounding box center [311, 152] width 122 height 17
click at [489, 154] on span "Descarga Masiva" at bounding box center [485, 152] width 139 height 17
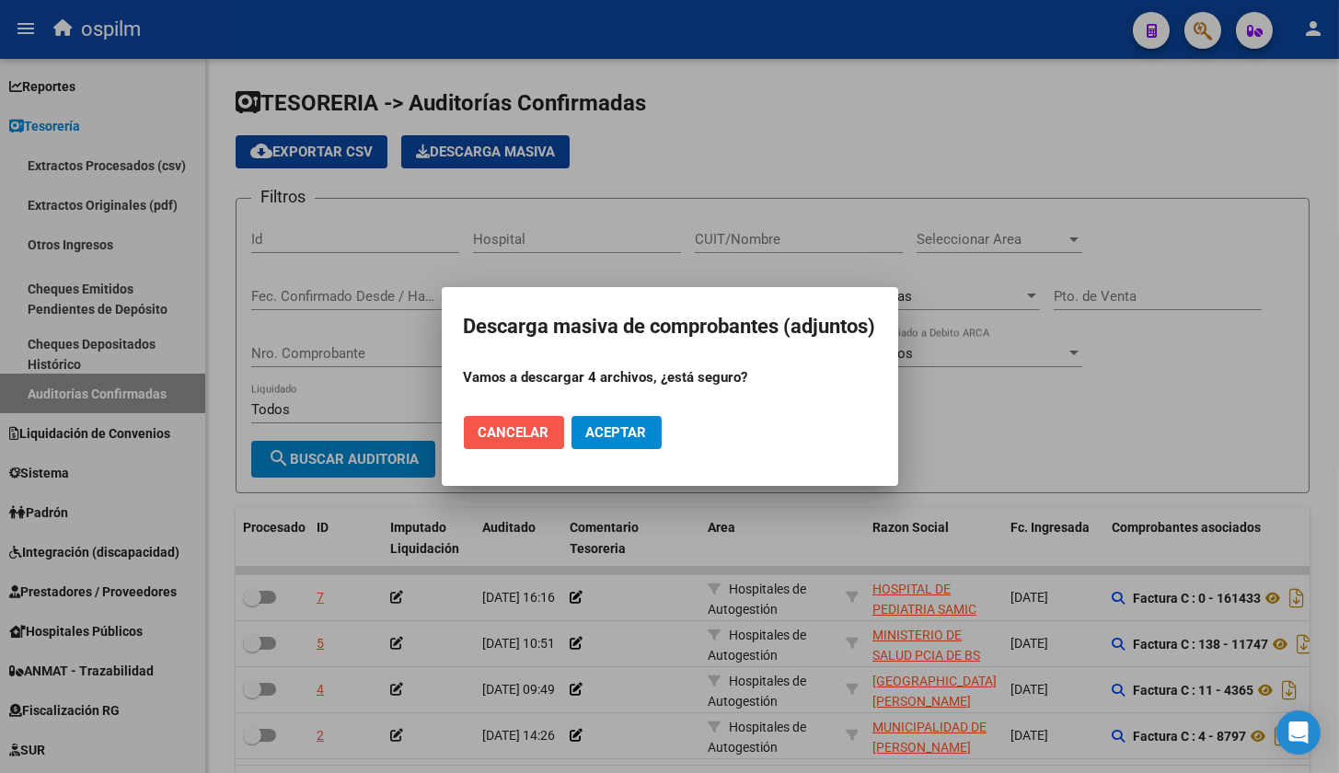
click at [516, 434] on span "Cancelar" at bounding box center [514, 432] width 71 height 17
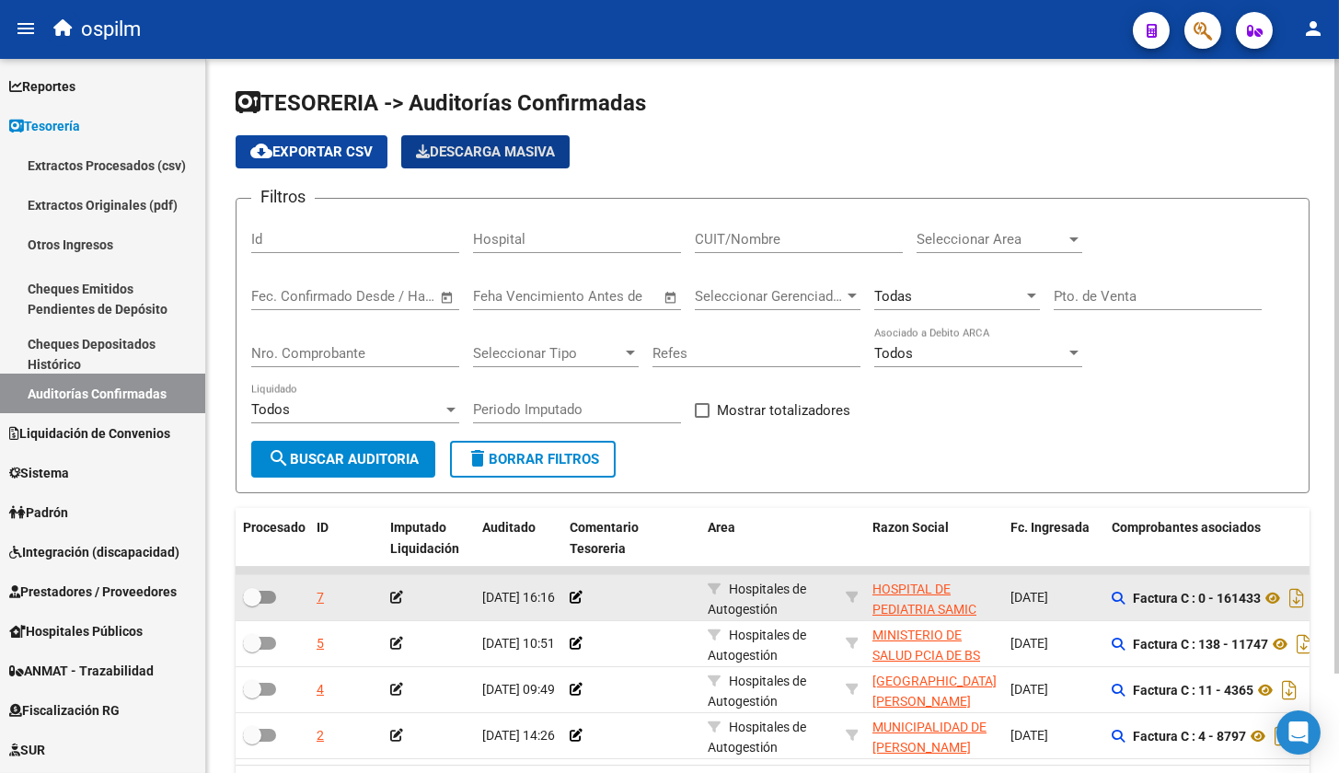
click at [396, 595] on icon at bounding box center [396, 597] width 13 height 13
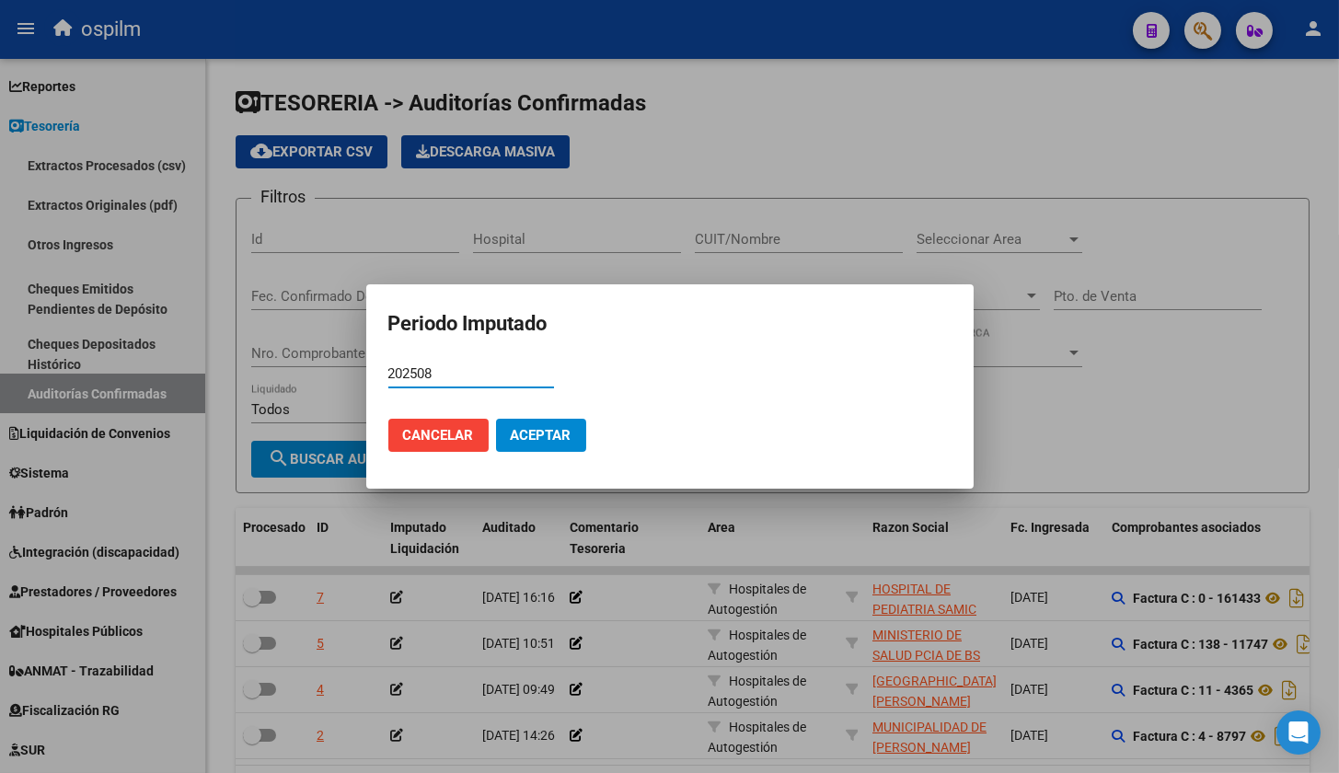
type input "202508"
click at [562, 419] on button "Aceptar" at bounding box center [541, 435] width 90 height 33
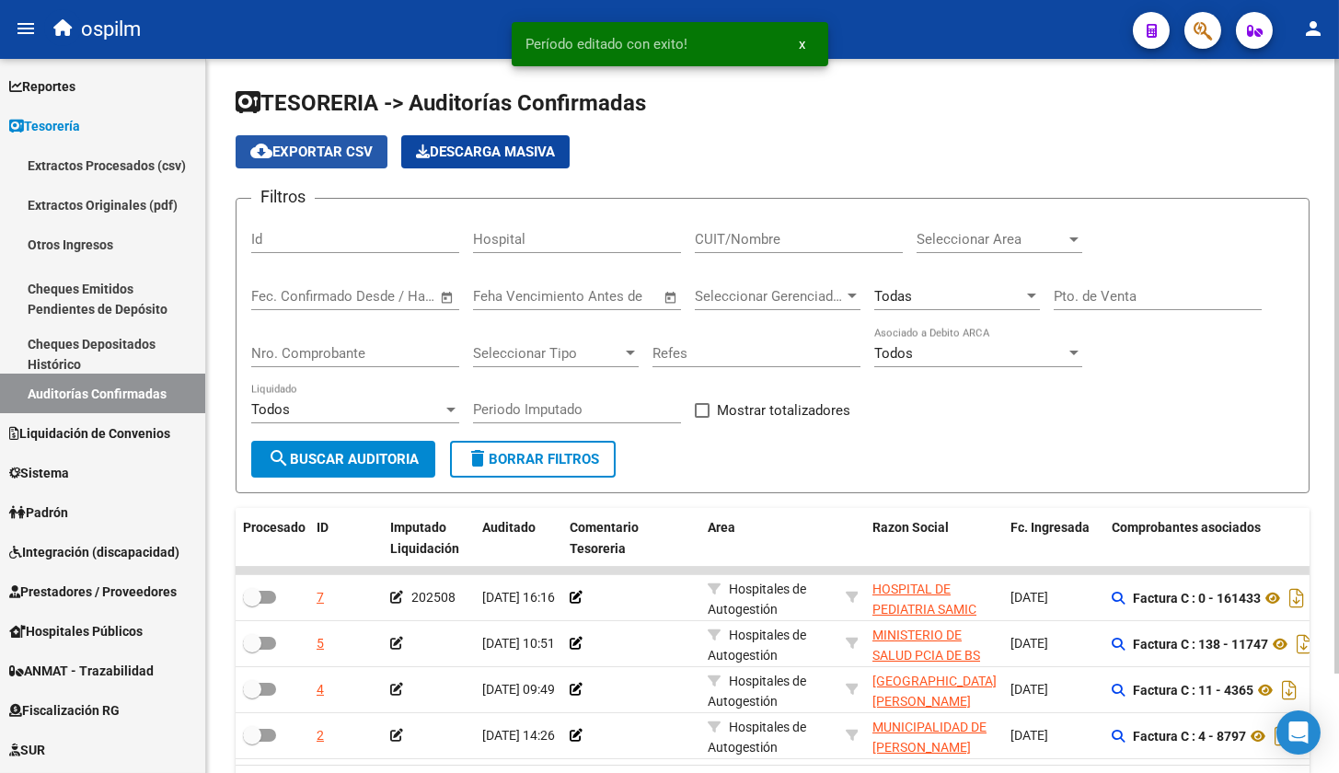
click at [346, 144] on span "cloud_download Exportar CSV" at bounding box center [311, 152] width 122 height 17
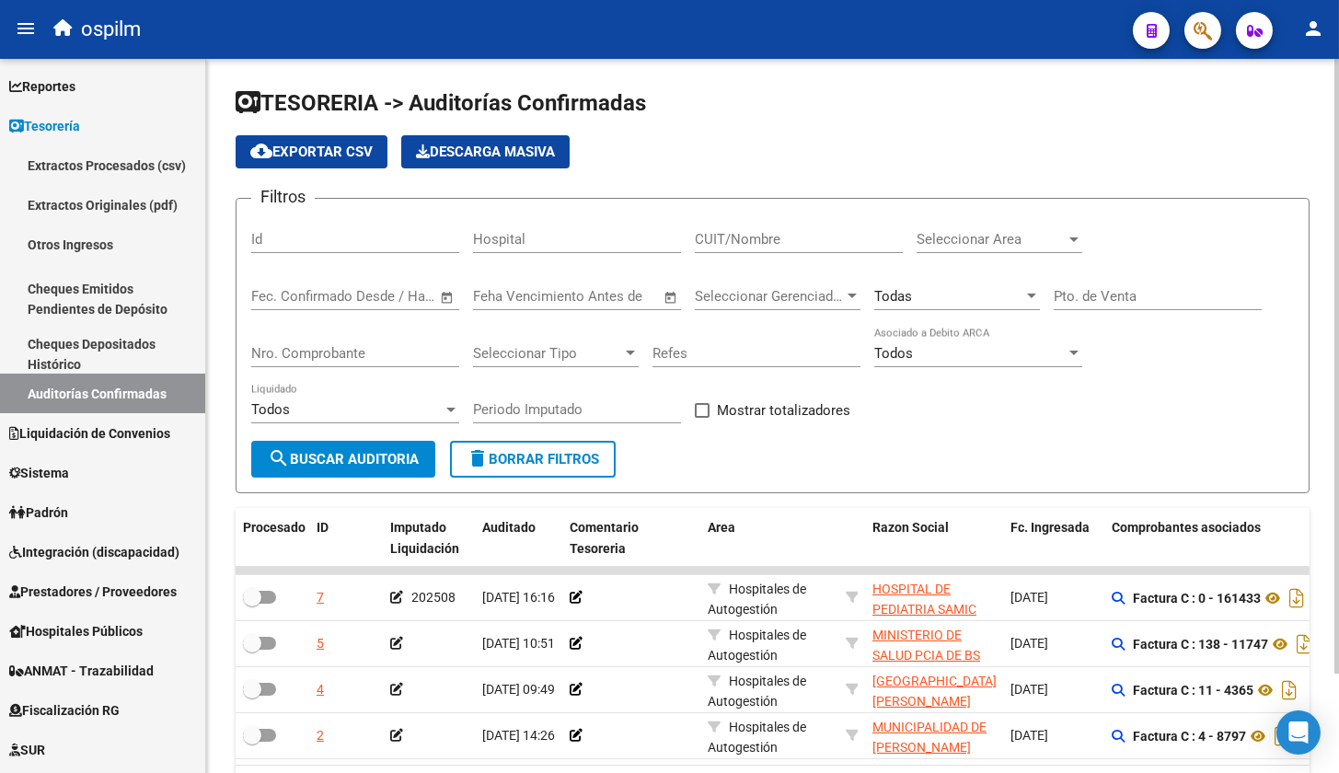
click at [1242, 131] on app-list-header "TESORERIA -> Auditorías Confirmadas cloud_download Exportar CSV Descarga Masiva…" at bounding box center [773, 290] width 1074 height 405
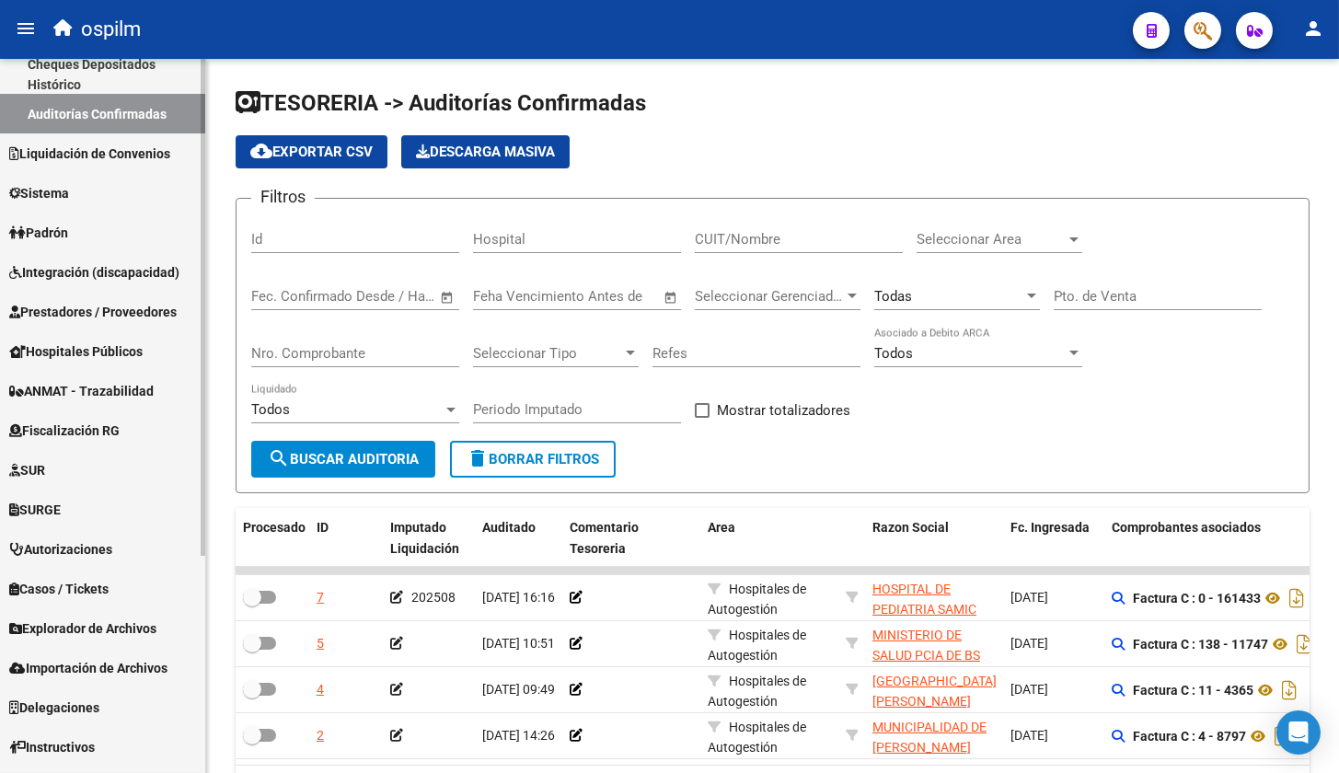
scroll to position [312, 0]
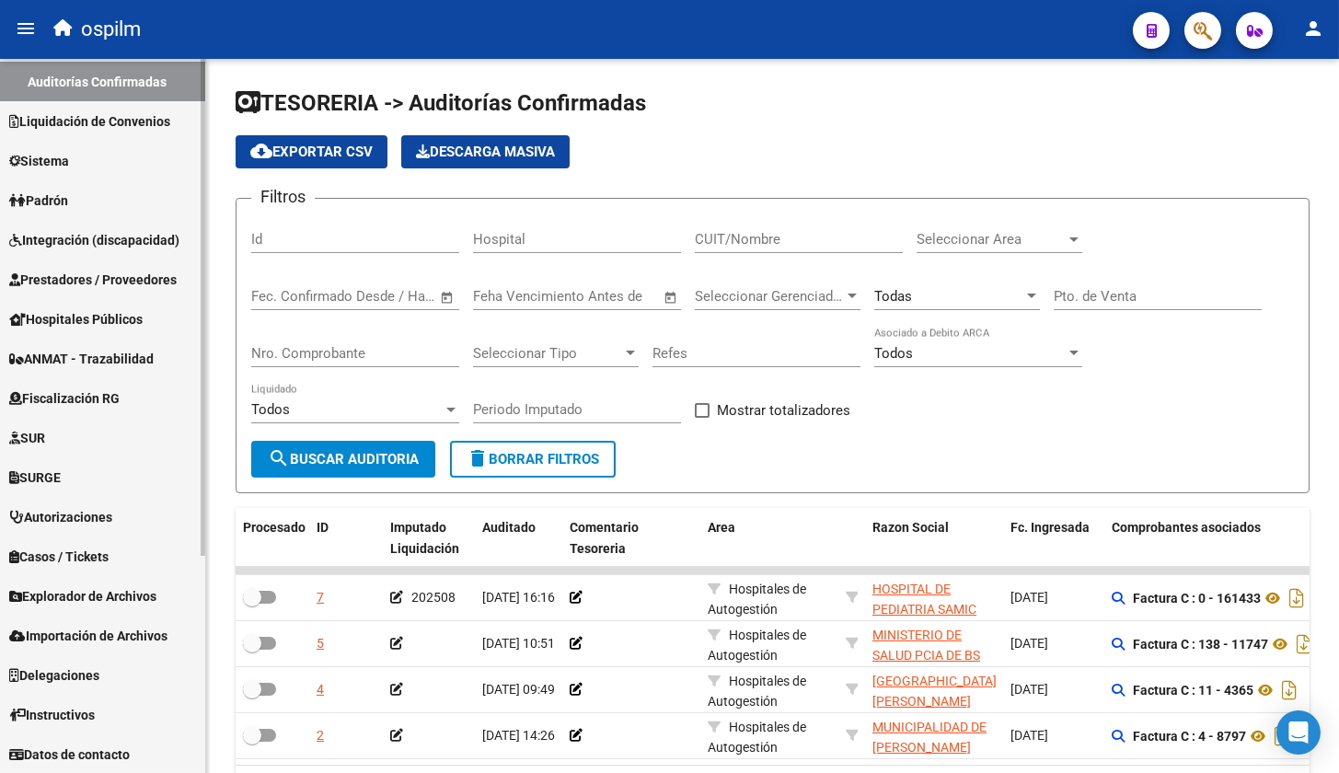
click at [120, 278] on span "Prestadores / Proveedores" at bounding box center [93, 280] width 168 height 20
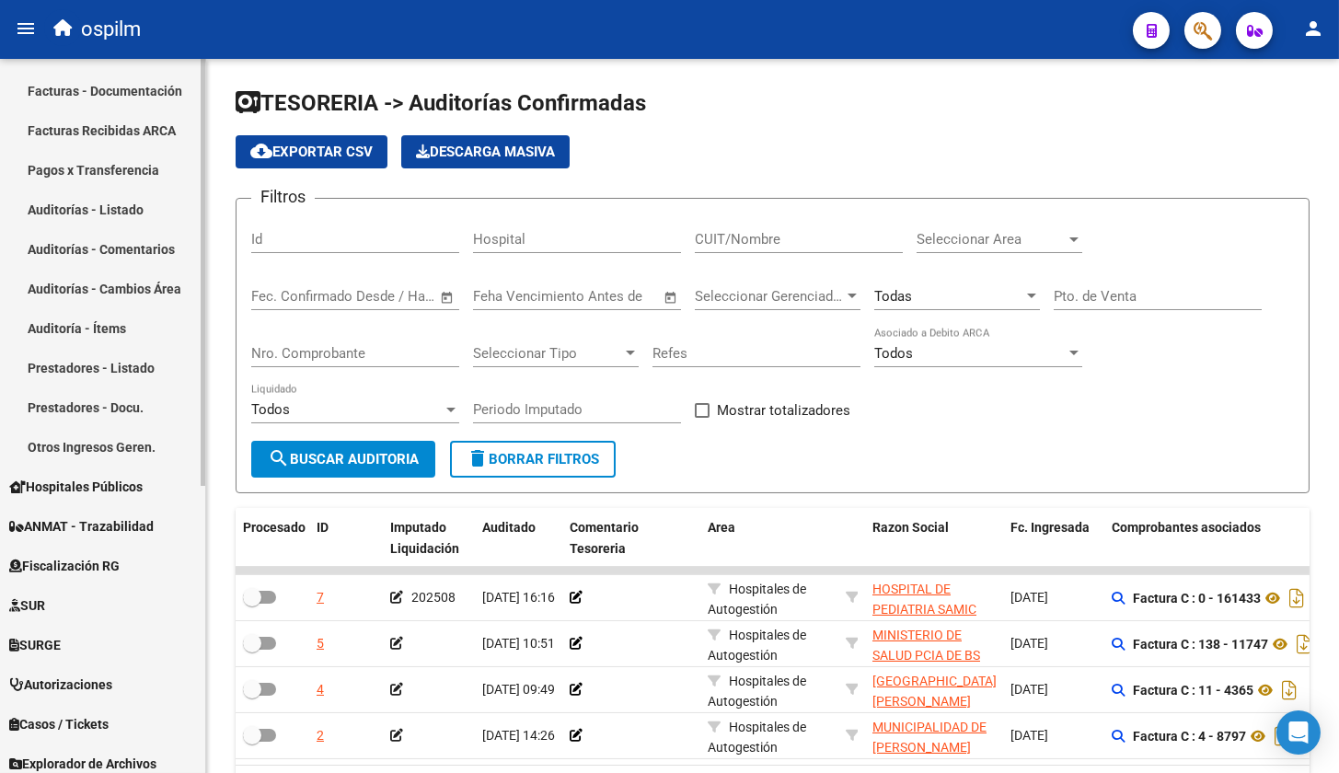
scroll to position [82, 0]
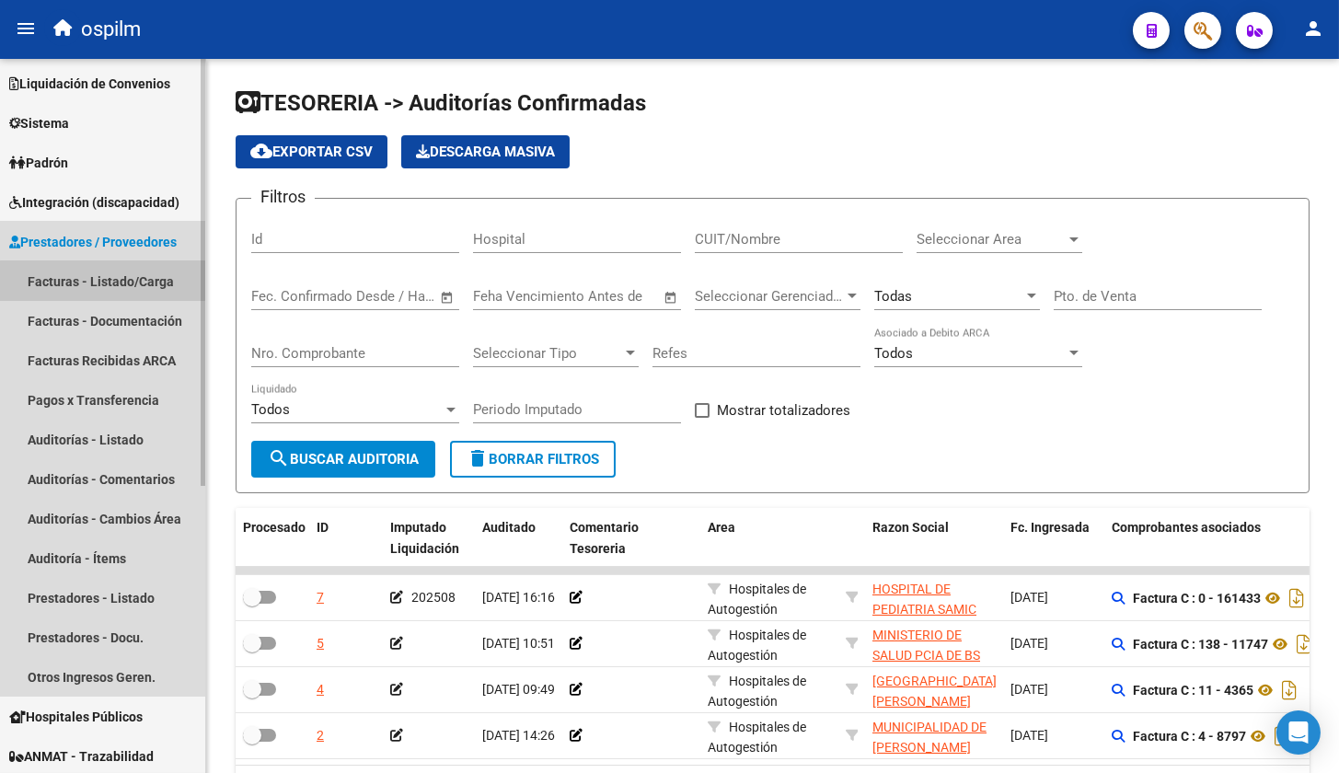
click at [102, 280] on link "Facturas - Listado/Carga" at bounding box center [102, 281] width 205 height 40
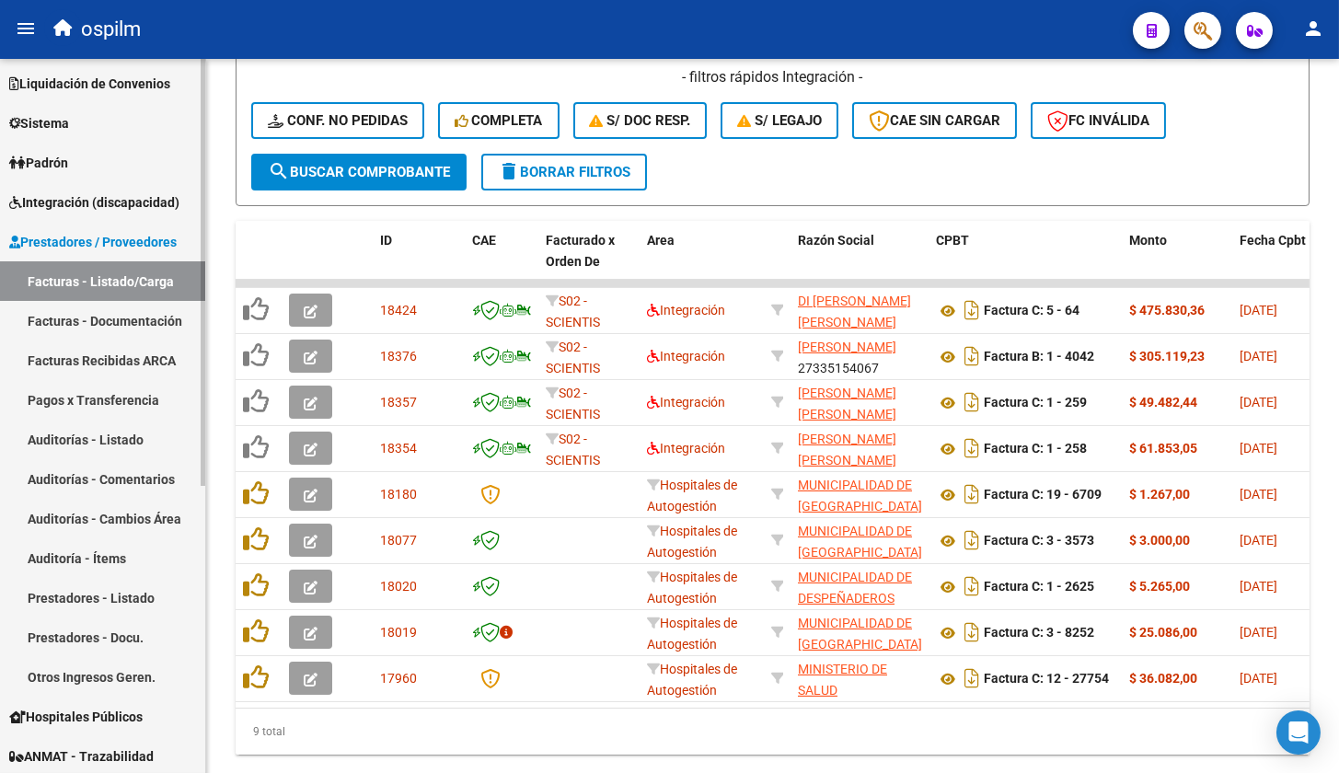
click at [124, 203] on span "Integración (discapacidad)" at bounding box center [94, 202] width 170 height 20
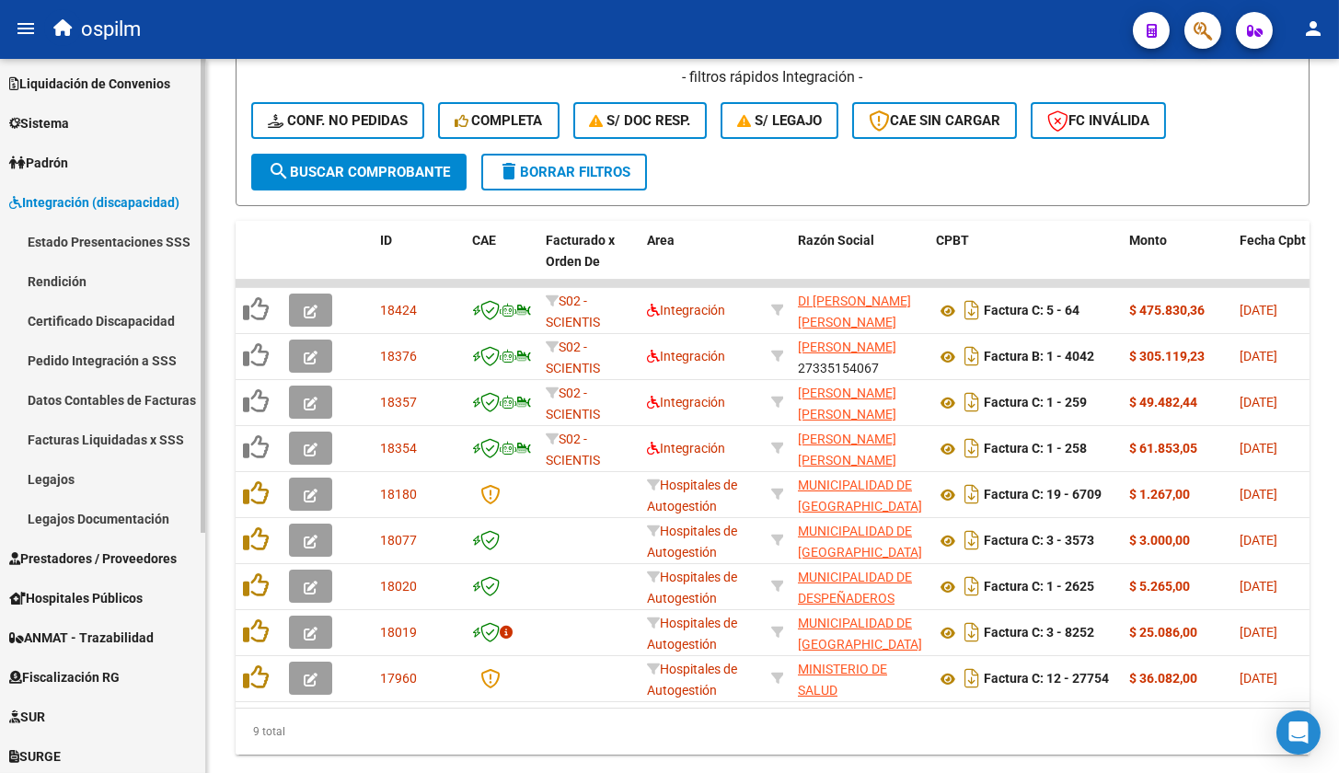
click at [102, 438] on link "Facturas Liquidadas x SSS" at bounding box center [102, 440] width 205 height 40
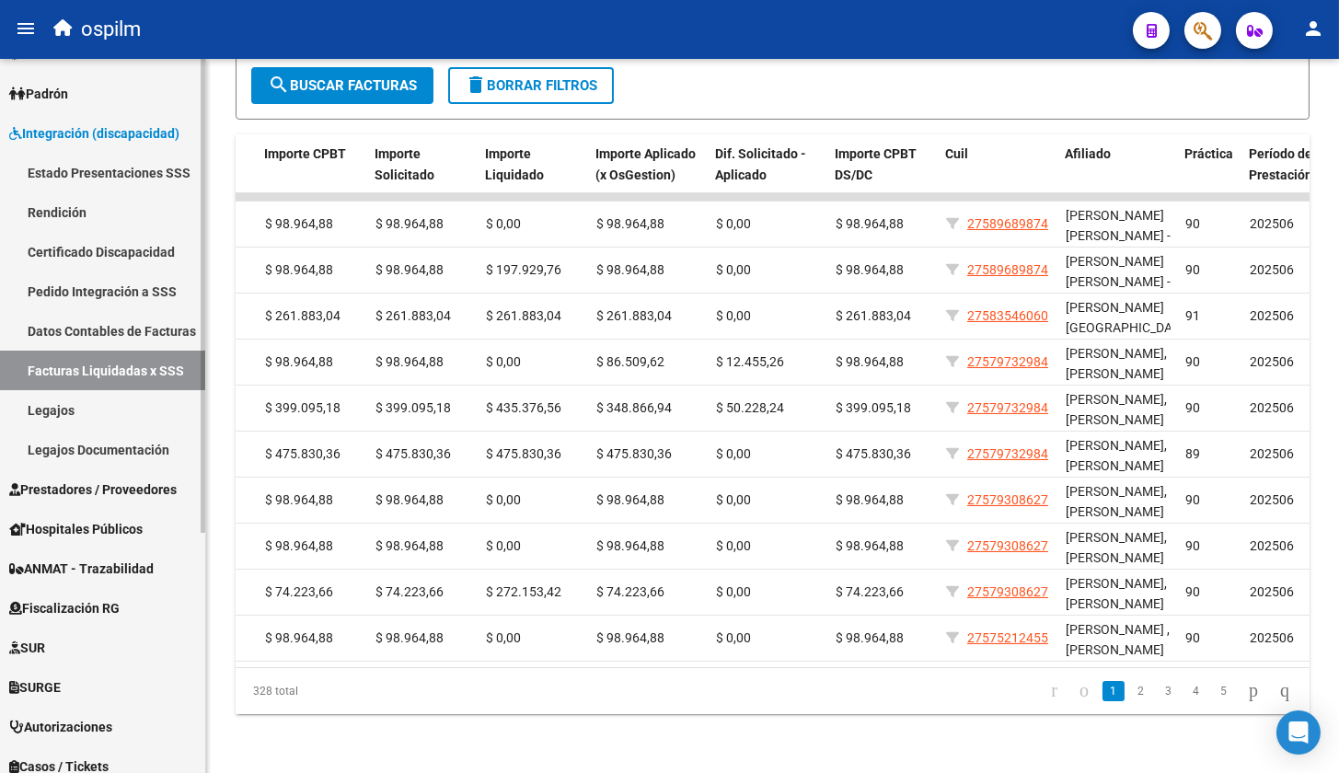
scroll to position [16, 0]
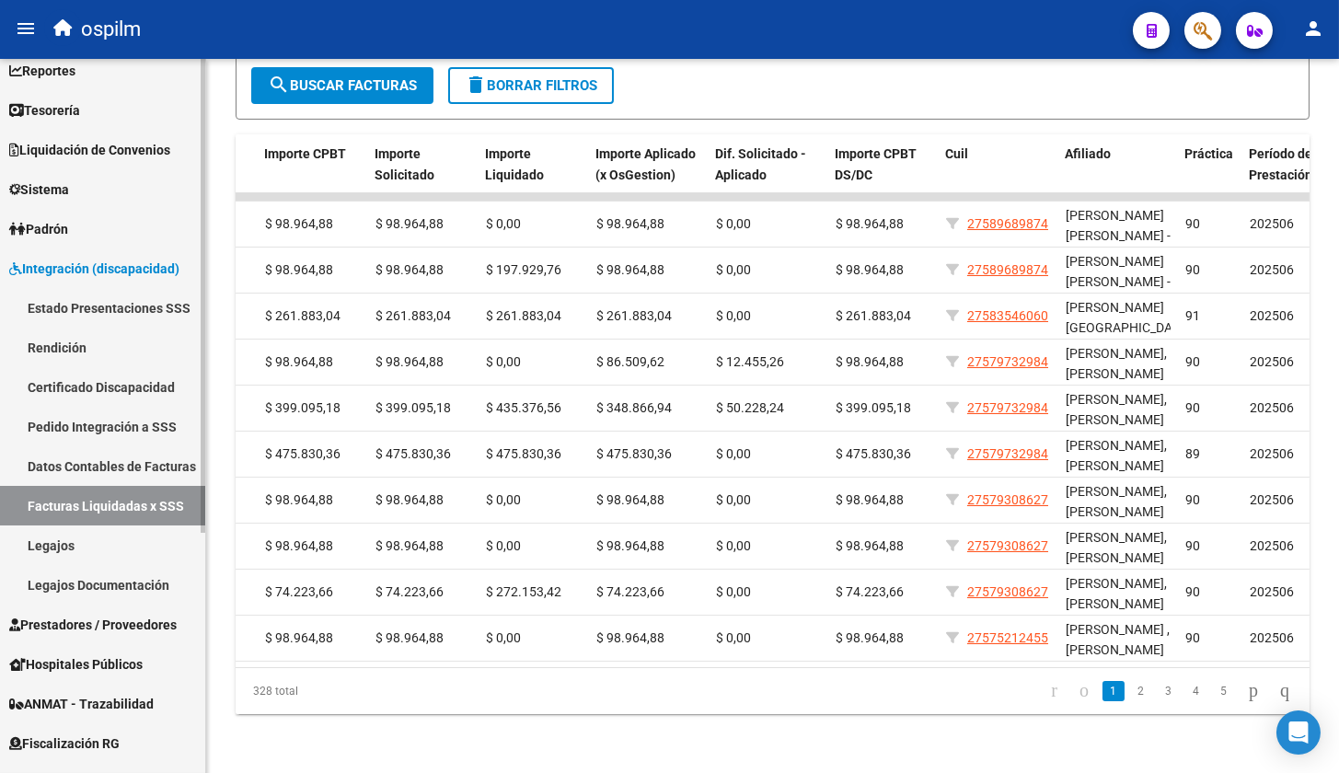
click at [129, 141] on span "Liquidación de Convenios" at bounding box center [89, 150] width 161 height 20
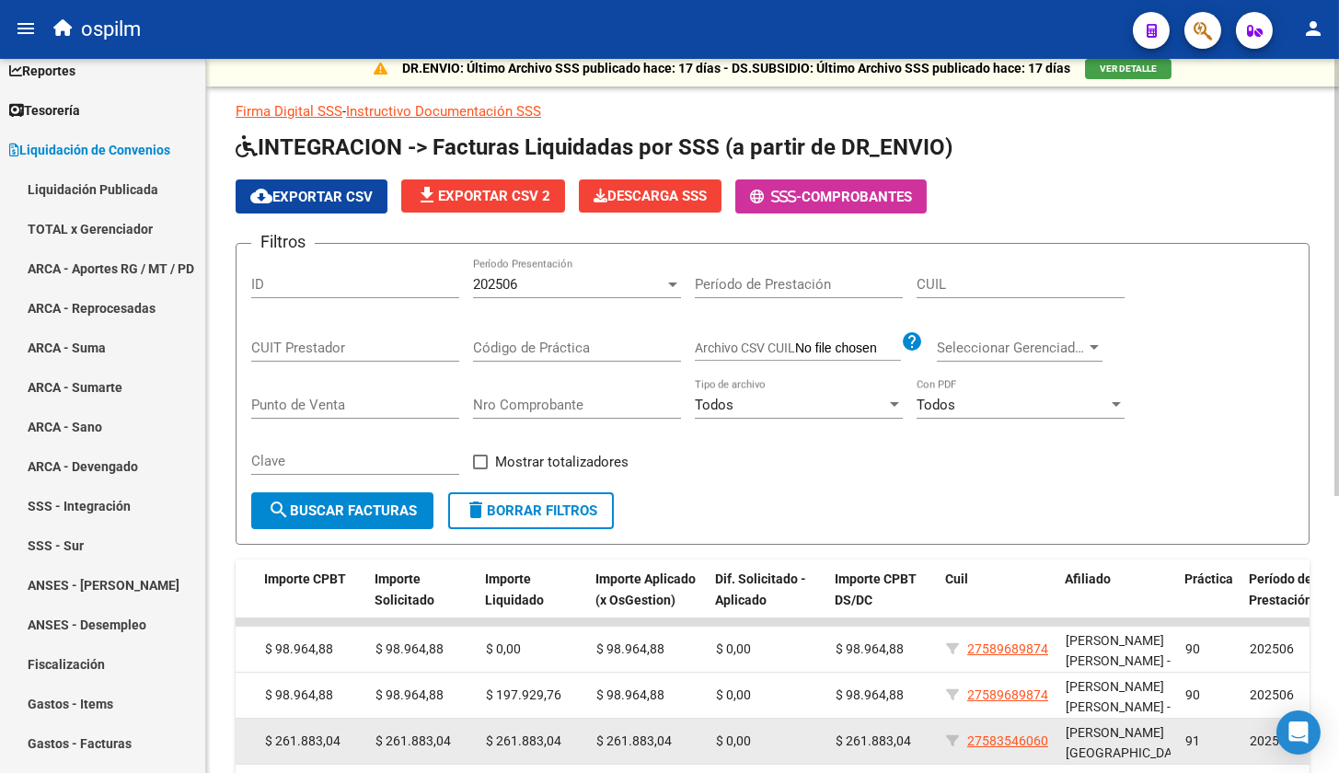
scroll to position [0, 0]
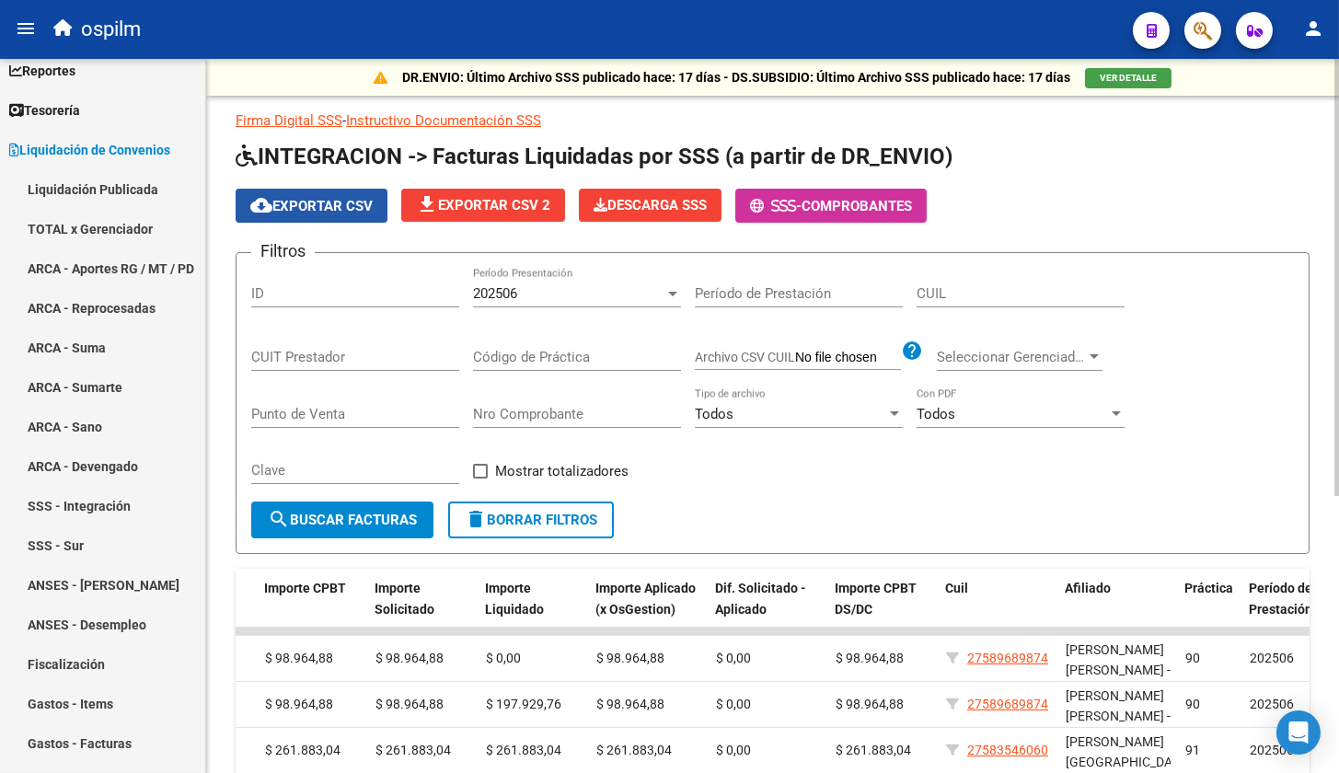
click at [287, 208] on span "cloud_download Exportar CSV" at bounding box center [311, 206] width 122 height 17
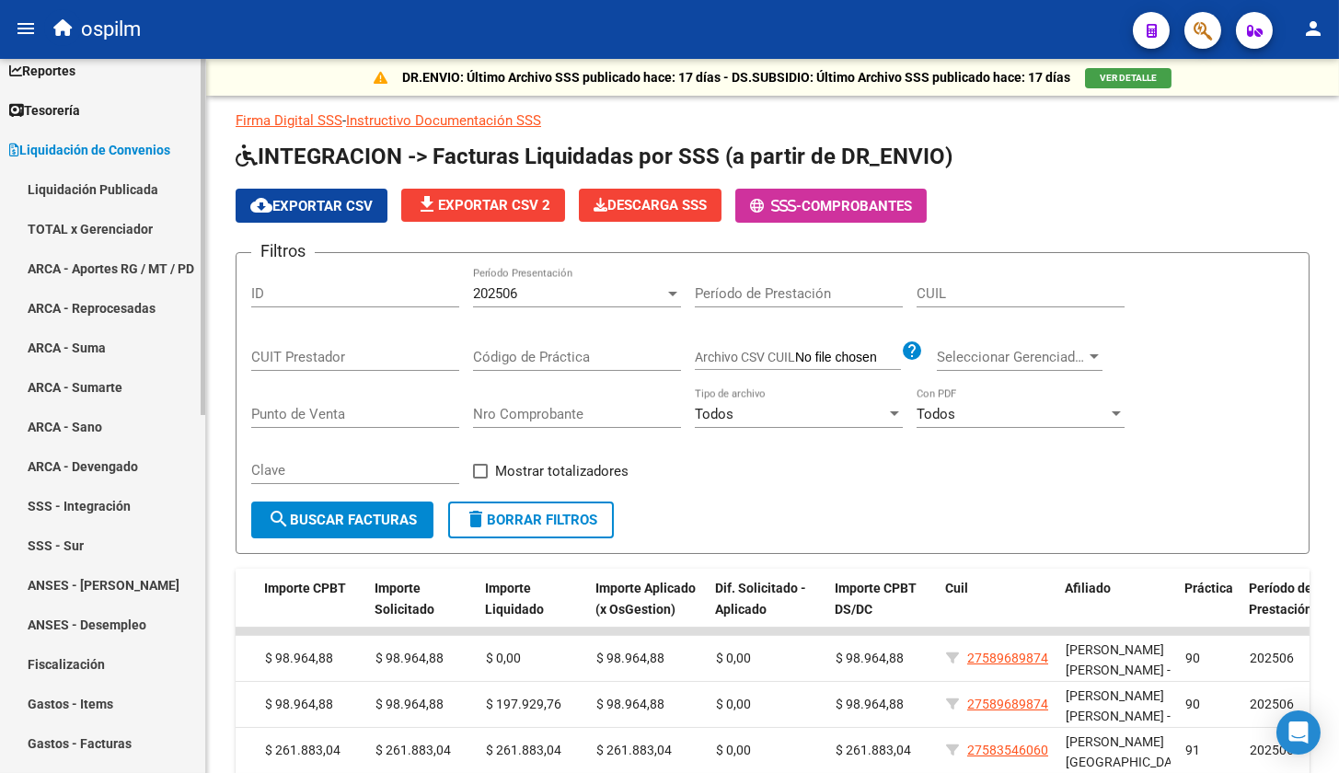
click at [82, 226] on link "TOTAL x Gerenciador" at bounding box center [102, 229] width 205 height 40
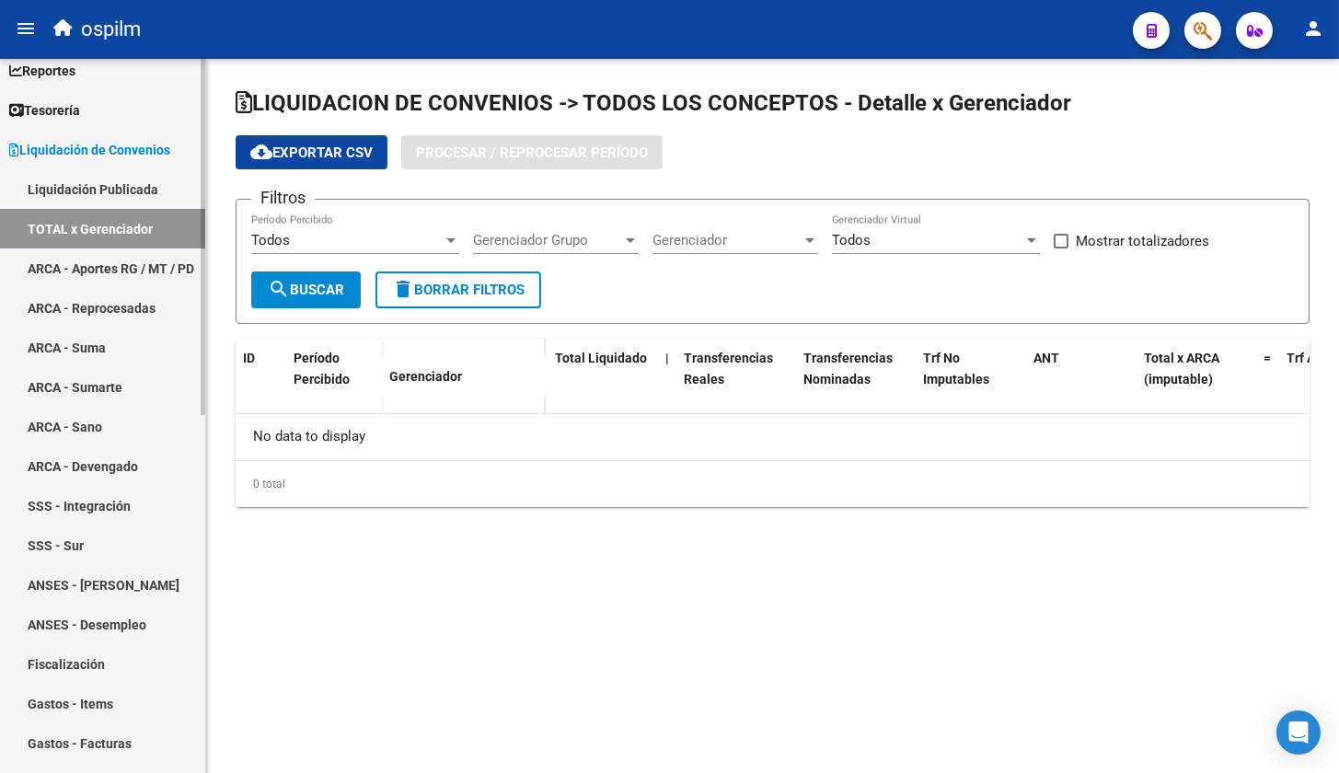
checkbox input "true"
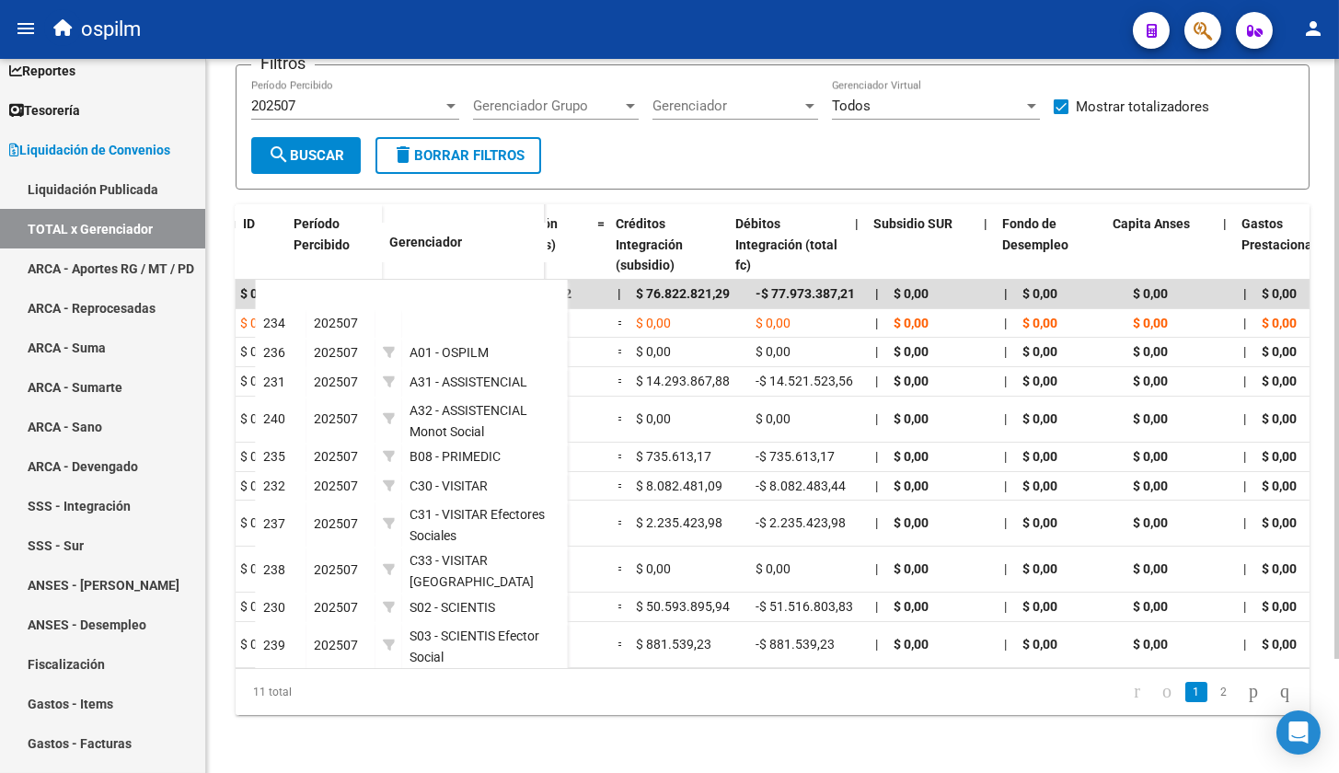
scroll to position [0, 2465]
